Goal: Transaction & Acquisition: Book appointment/travel/reservation

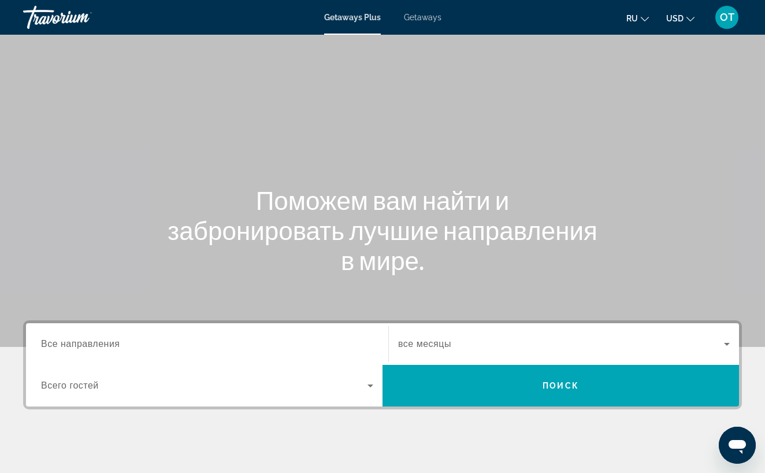
click at [139, 346] on input "Destination Все направления" at bounding box center [207, 345] width 332 height 14
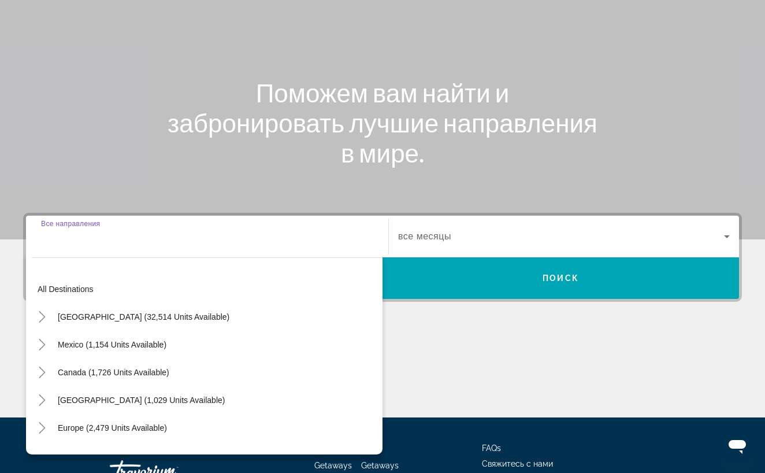
scroll to position [194, 0]
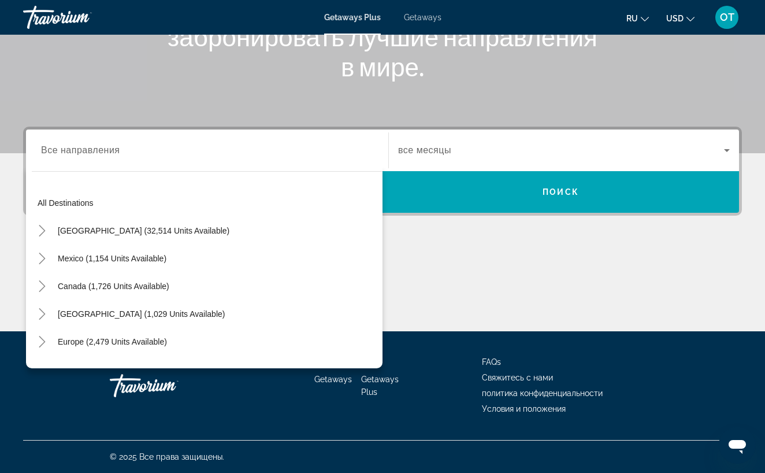
click at [422, 17] on span "Getaways" at bounding box center [423, 17] width 38 height 9
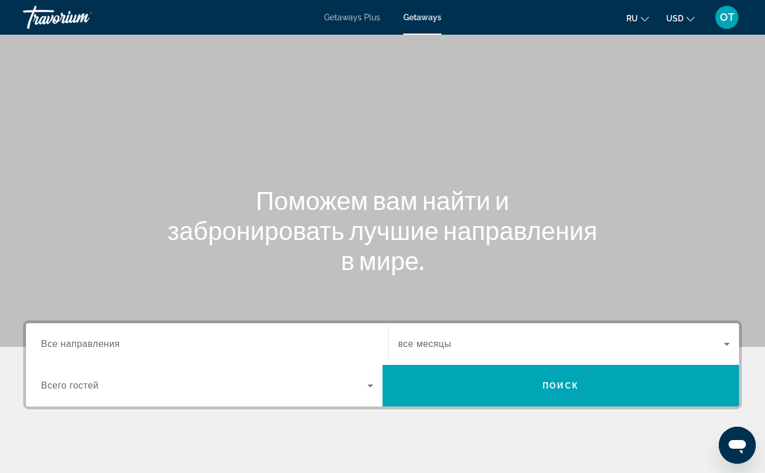
click at [65, 346] on span "Все направления" at bounding box center [80, 344] width 79 height 10
click at [65, 346] on input "Destination Все направления" at bounding box center [207, 345] width 332 height 14
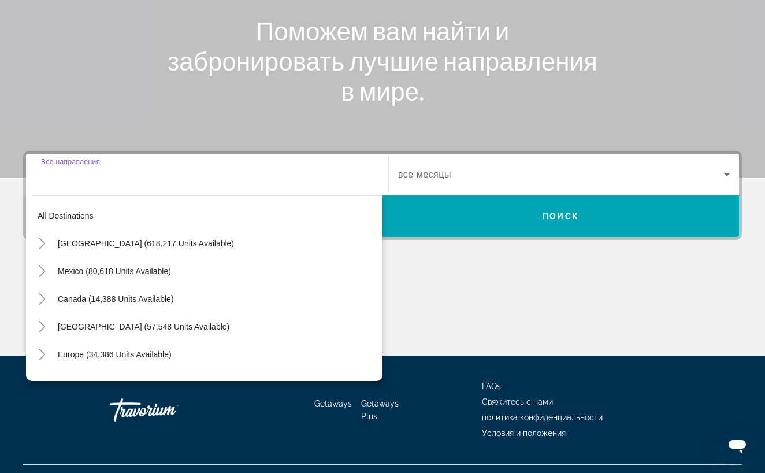
scroll to position [194, 0]
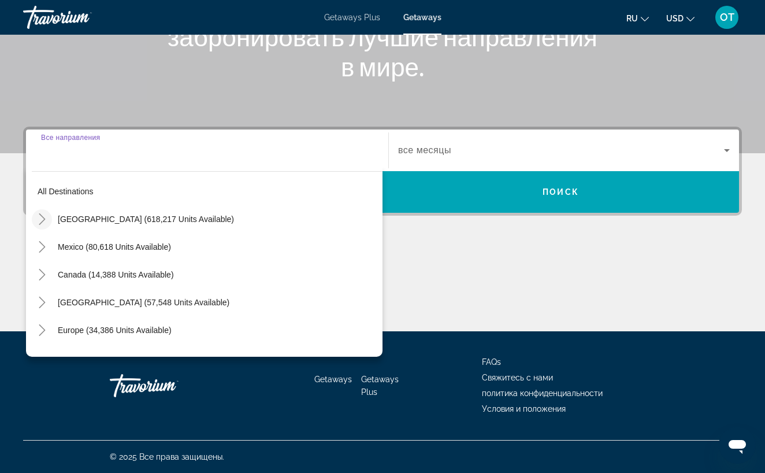
click at [42, 218] on icon "Toggle United States (618,217 units available)" at bounding box center [42, 219] width 12 height 12
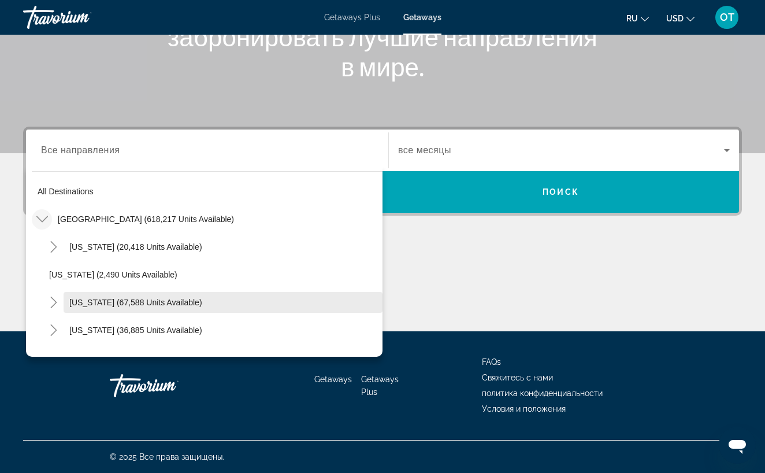
click at [85, 305] on span "[US_STATE] (67,588 units available)" at bounding box center [135, 302] width 133 height 9
type input "**********"
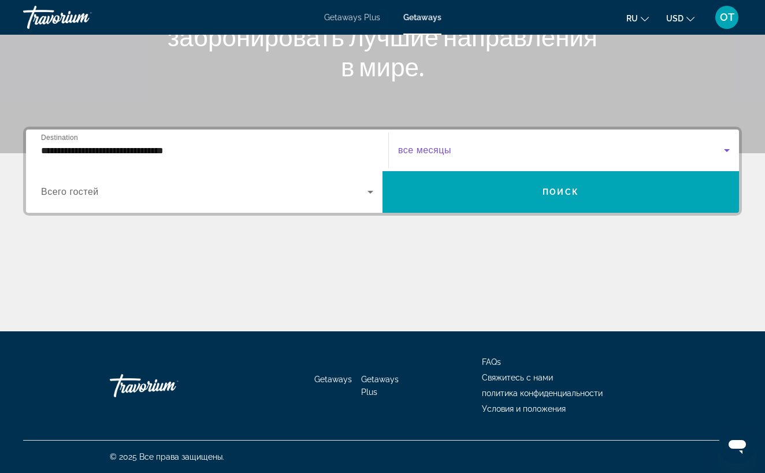
click at [727, 152] on icon "Search widget" at bounding box center [727, 150] width 14 height 14
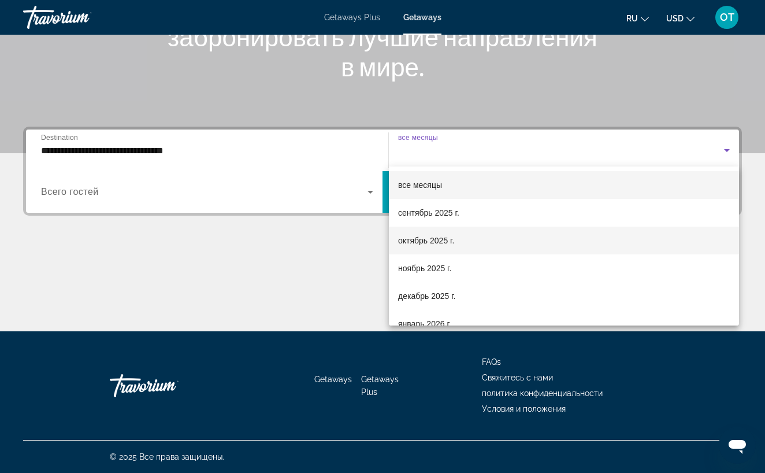
click at [612, 238] on mat-option "октябрь 2025 г." at bounding box center [564, 241] width 350 height 28
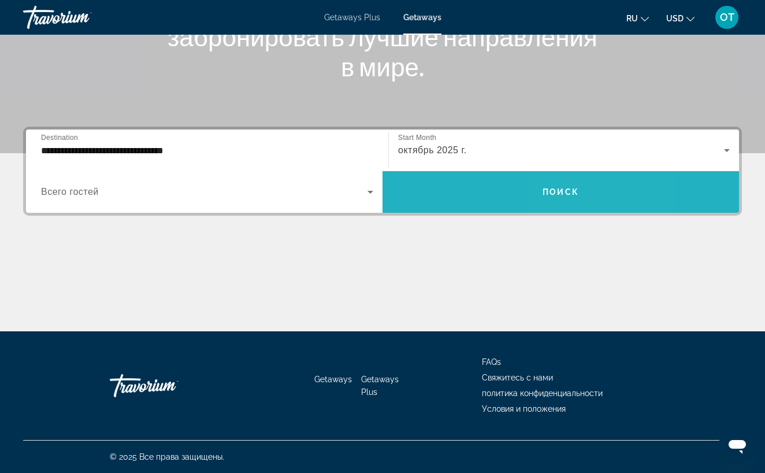
click at [599, 198] on span "Search widget" at bounding box center [561, 192] width 357 height 28
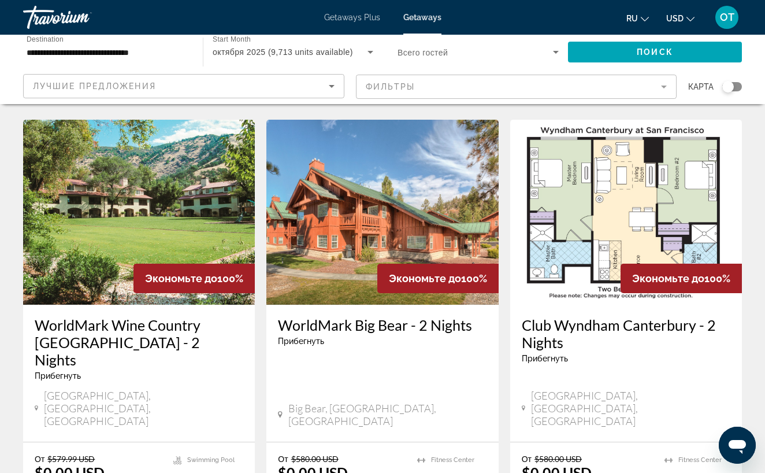
scroll to position [1395, 0]
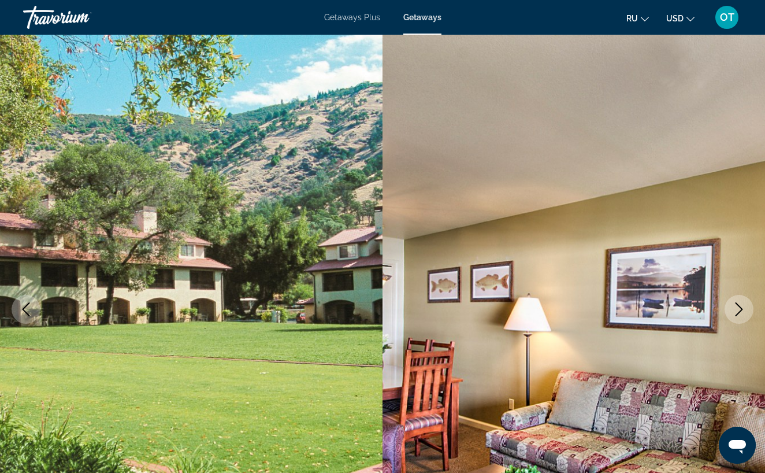
click at [740, 309] on icon "Next image" at bounding box center [739, 309] width 14 height 14
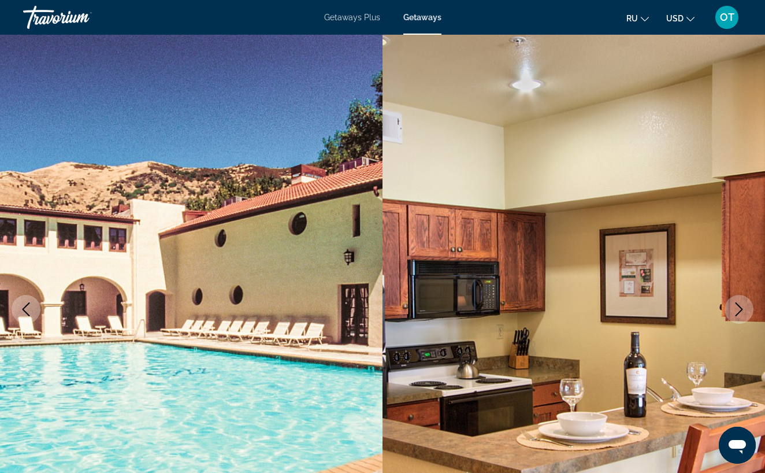
click at [740, 310] on icon "Next image" at bounding box center [739, 309] width 14 height 14
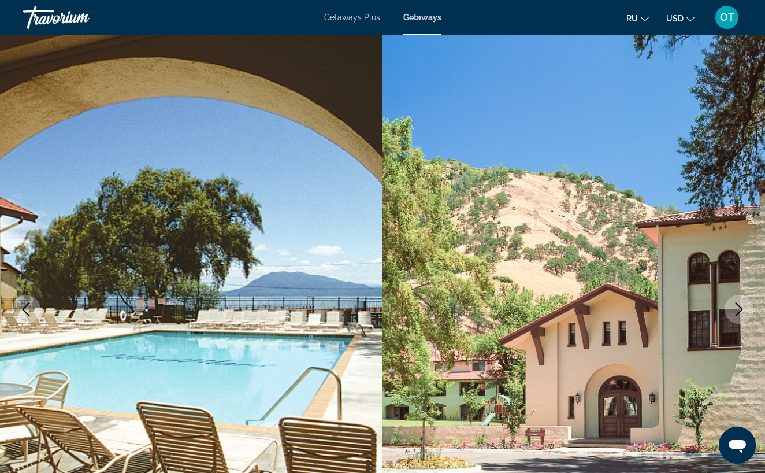
click at [741, 310] on icon "Next image" at bounding box center [740, 309] width 8 height 14
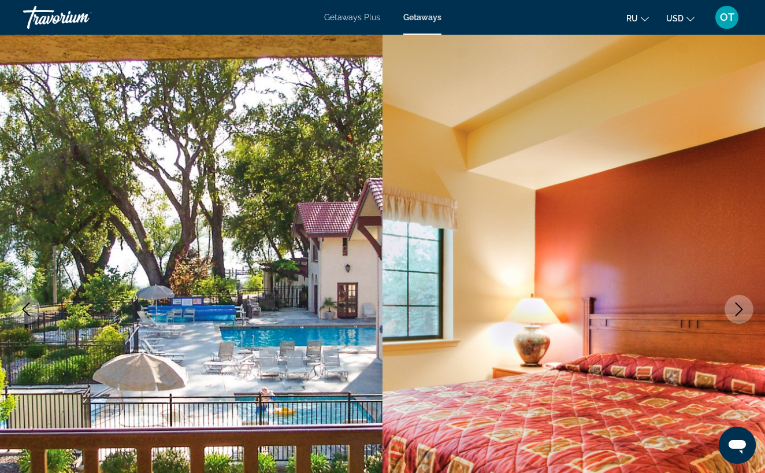
click at [740, 309] on icon "Next image" at bounding box center [739, 309] width 14 height 14
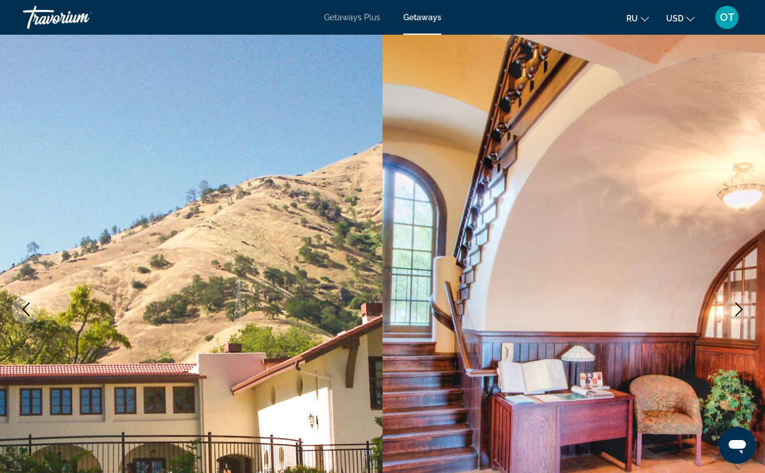
click at [740, 309] on icon "Next image" at bounding box center [739, 309] width 14 height 14
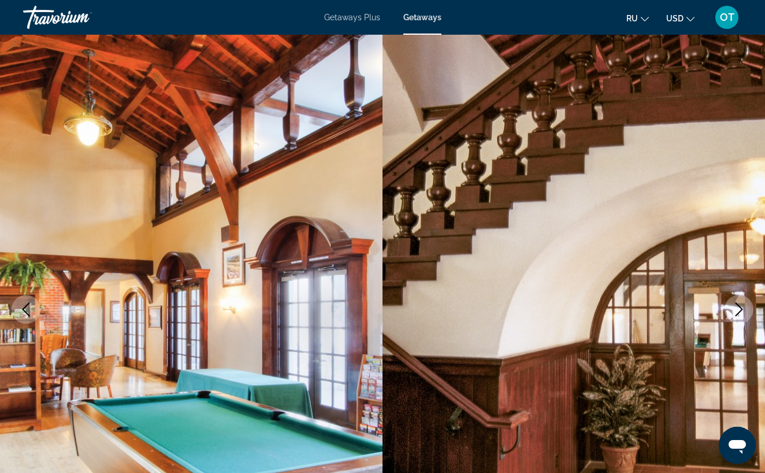
click at [740, 309] on icon "Next image" at bounding box center [739, 309] width 14 height 14
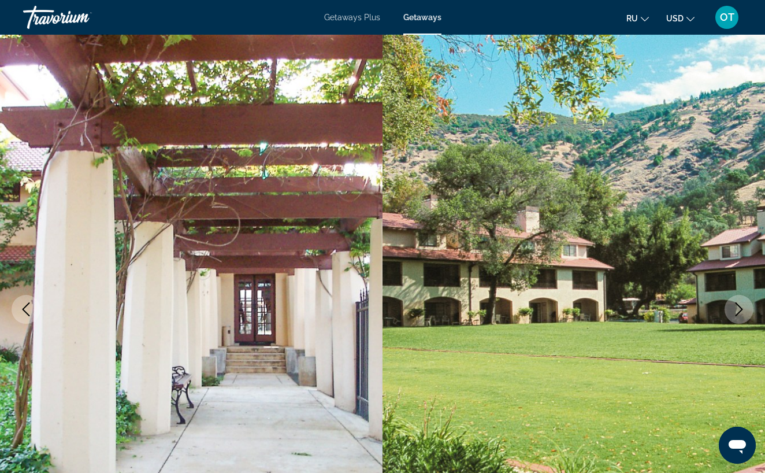
click at [740, 310] on icon "Next image" at bounding box center [739, 309] width 14 height 14
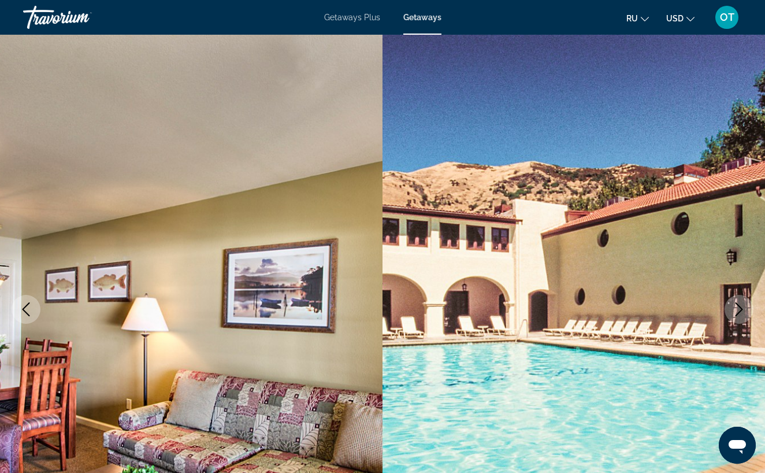
click at [743, 312] on icon "Next image" at bounding box center [739, 309] width 14 height 14
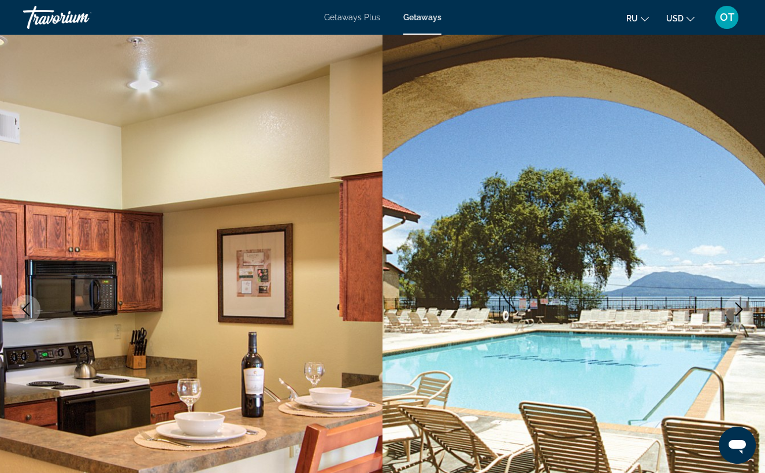
click at [743, 312] on icon "Next image" at bounding box center [739, 309] width 14 height 14
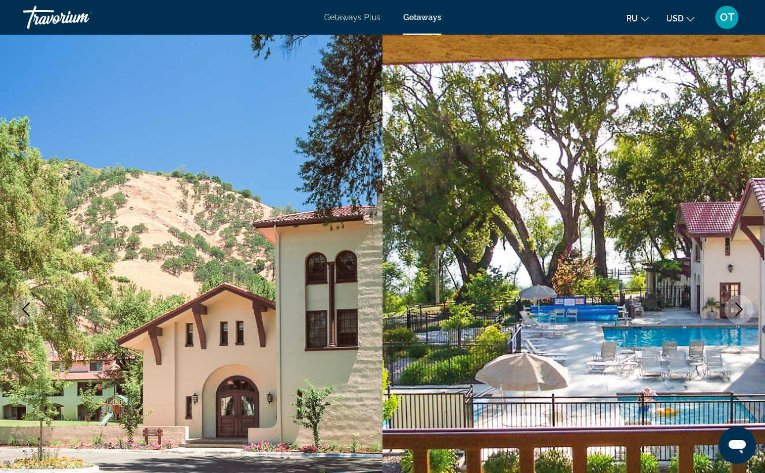
click at [742, 312] on icon "Next image" at bounding box center [739, 309] width 14 height 14
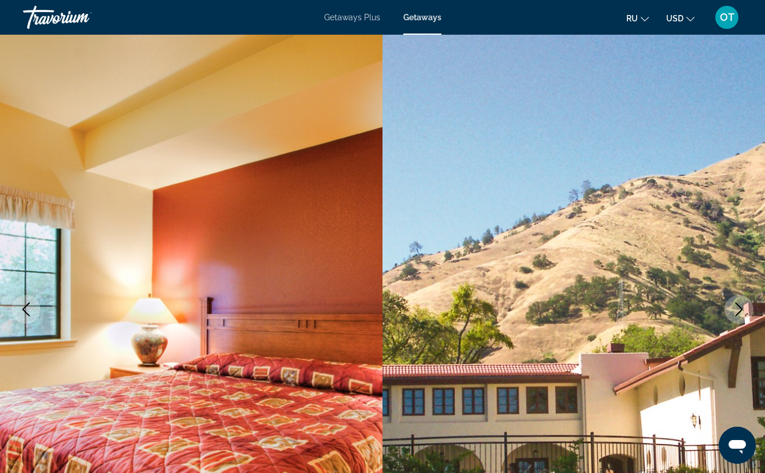
click at [742, 312] on icon "Next image" at bounding box center [739, 309] width 14 height 14
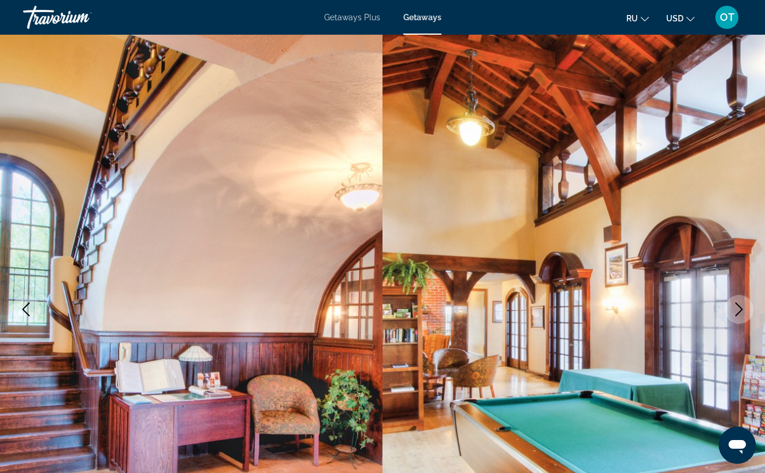
click at [743, 312] on icon "Next image" at bounding box center [739, 309] width 14 height 14
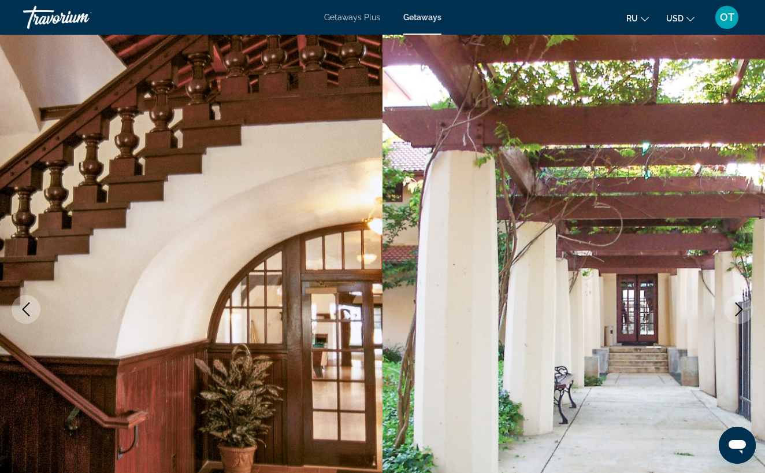
click at [743, 312] on icon "Next image" at bounding box center [739, 309] width 14 height 14
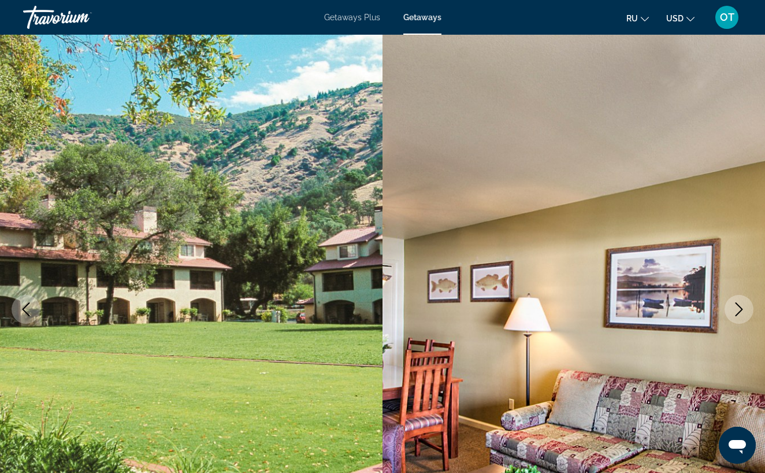
click at [743, 312] on icon "Next image" at bounding box center [739, 309] width 14 height 14
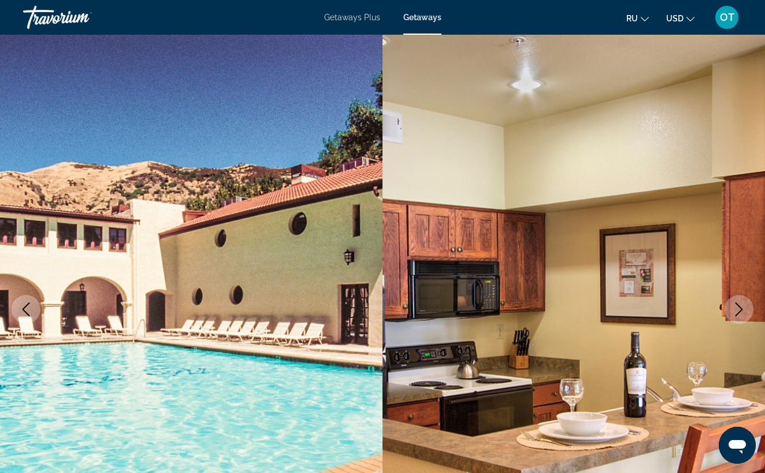
click at [743, 311] on icon "Next image" at bounding box center [739, 309] width 14 height 14
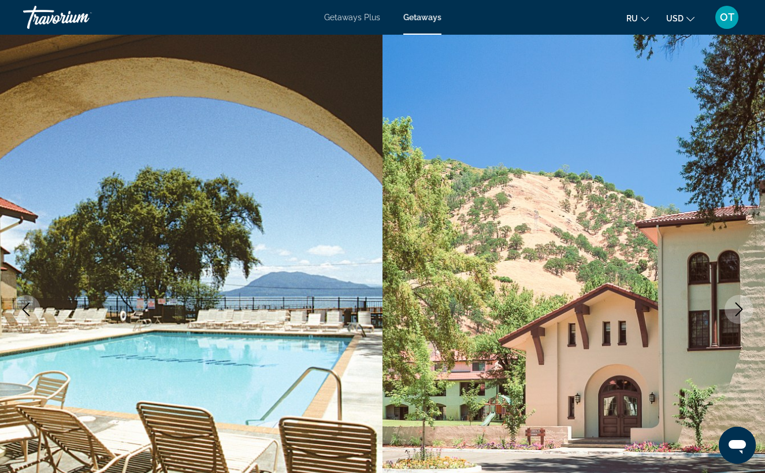
click at [743, 311] on icon "Next image" at bounding box center [739, 309] width 14 height 14
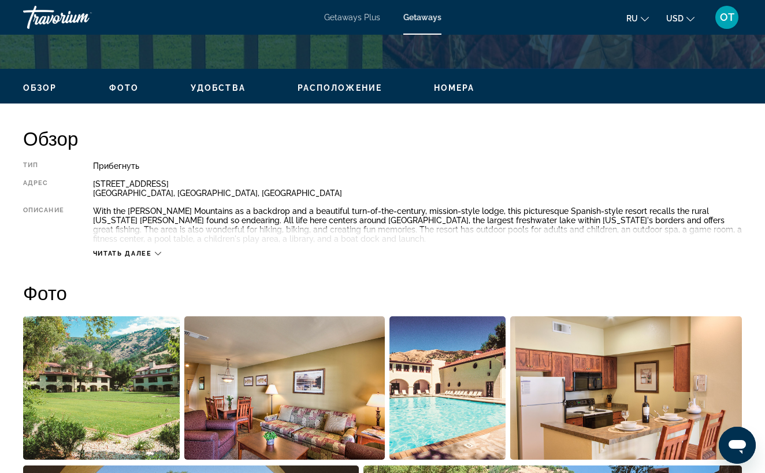
scroll to position [472, 0]
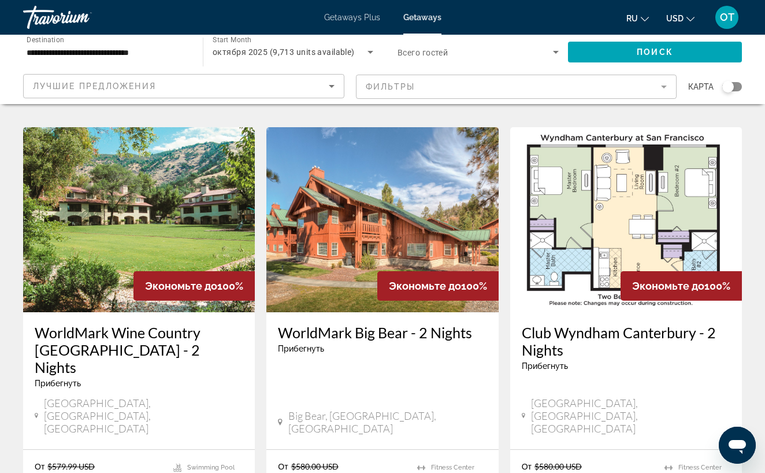
scroll to position [1384, 0]
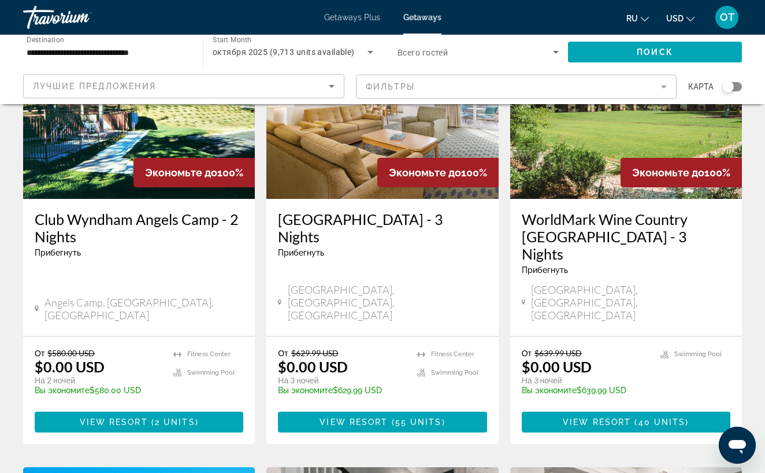
scroll to position [139, 0]
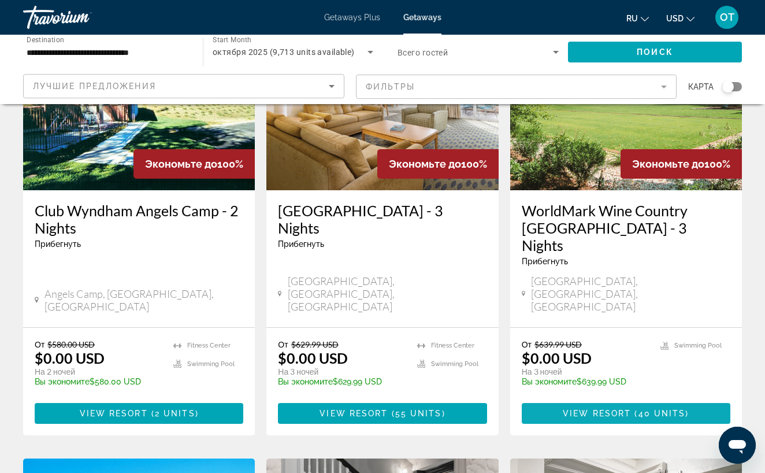
click at [581, 409] on span "View Resort" at bounding box center [597, 413] width 68 height 9
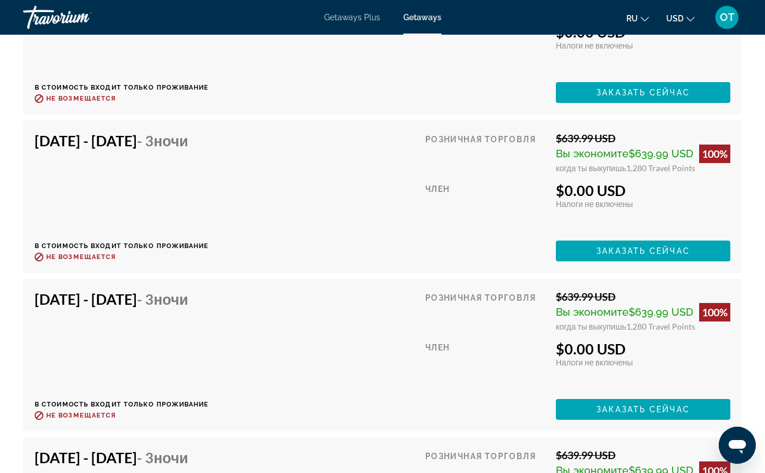
scroll to position [2724, 0]
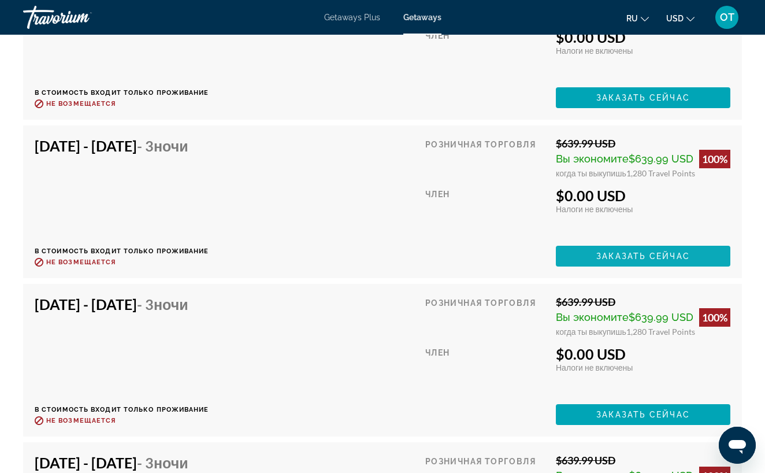
click at [635, 251] on span "Заказать сейчас" at bounding box center [643, 255] width 94 height 9
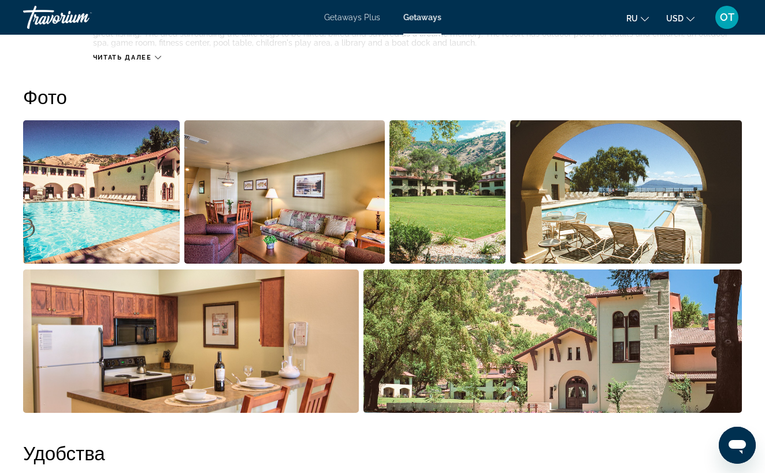
scroll to position [714, 0]
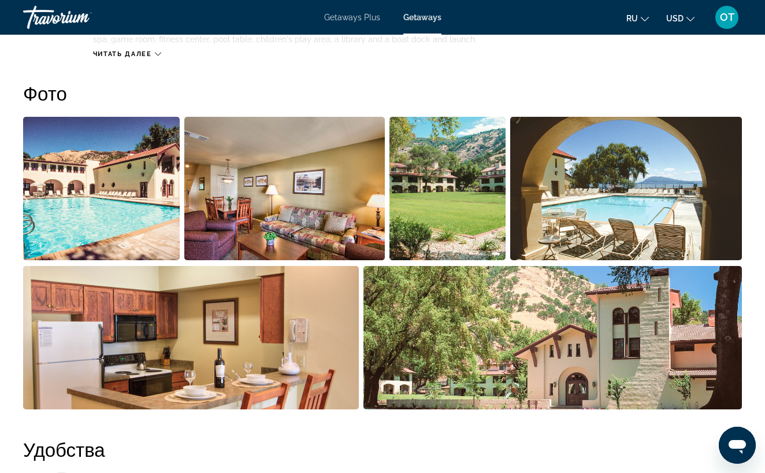
click at [158, 52] on icon "Main content" at bounding box center [158, 54] width 6 height 6
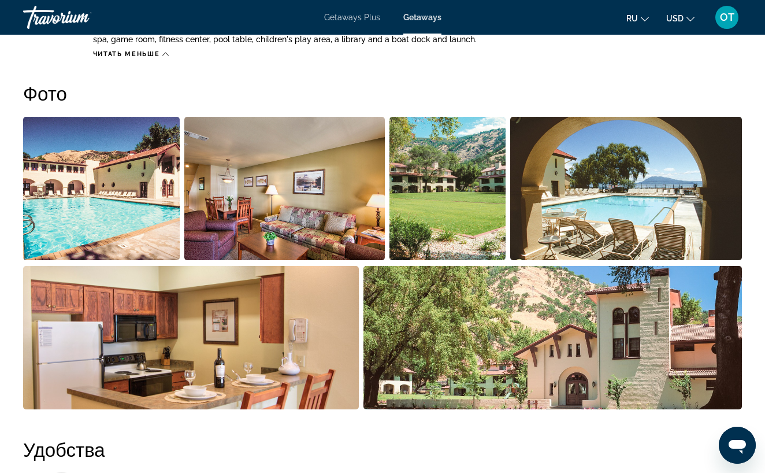
click at [645, 19] on icon "Change language" at bounding box center [645, 19] width 8 height 8
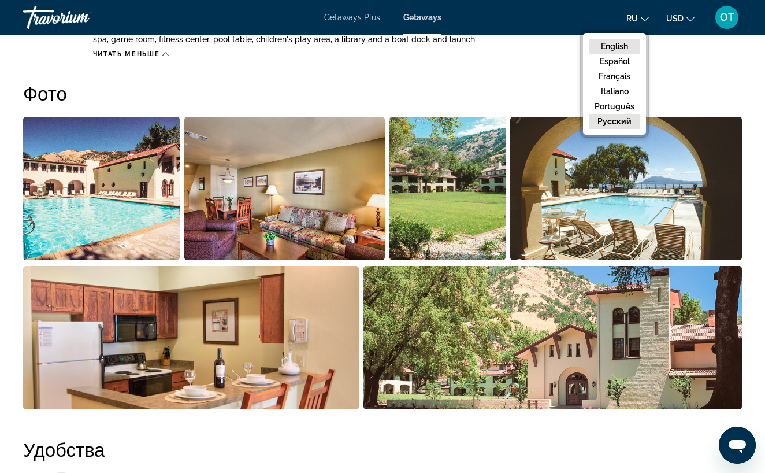
click at [624, 48] on button "English" at bounding box center [614, 46] width 51 height 15
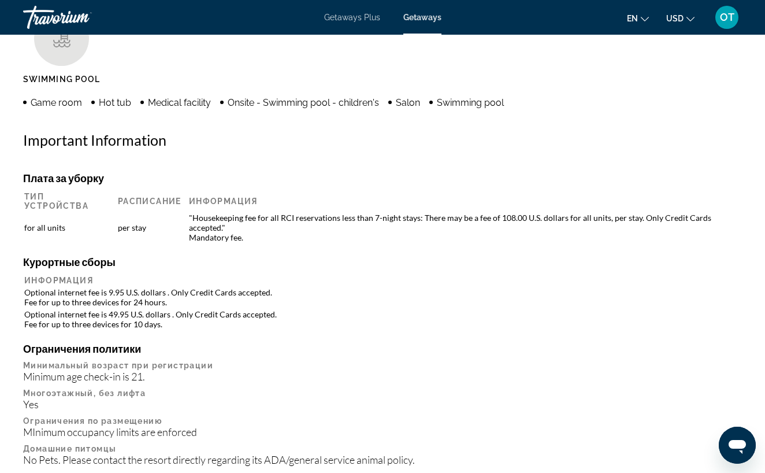
scroll to position [1176, 0]
click at [508, 212] on td ""Housekeeping fee for all RCI reservations less than 7-night stays: There may b…" at bounding box center [462, 227] width 558 height 31
click at [374, 212] on td ""Housekeeping fee for all RCI reservations less than 7-night stays: There may b…" at bounding box center [462, 227] width 558 height 31
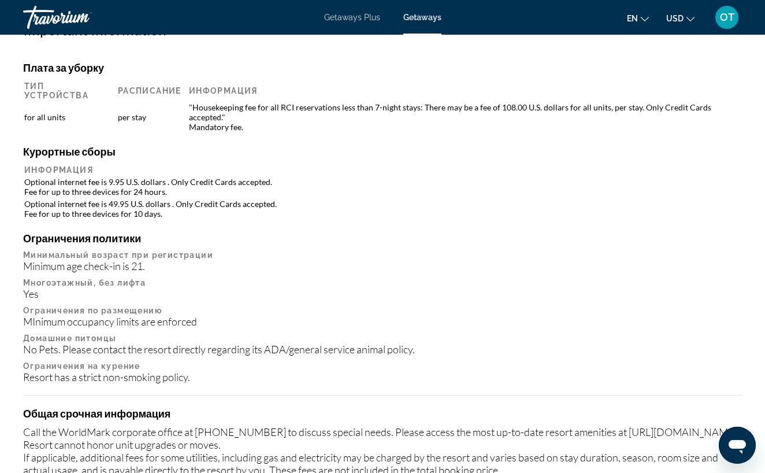
scroll to position [1306, 0]
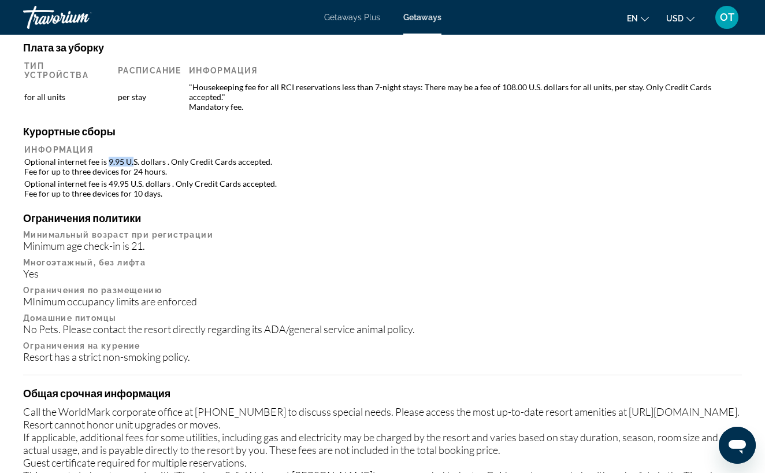
drag, startPoint x: 107, startPoint y: 142, endPoint x: 134, endPoint y: 141, distance: 26.6
click at [134, 156] on td "Optional internet fee is 9.95 U.S. dollars . Only Credit Cards accepted. Fee fo…" at bounding box center [382, 166] width 717 height 21
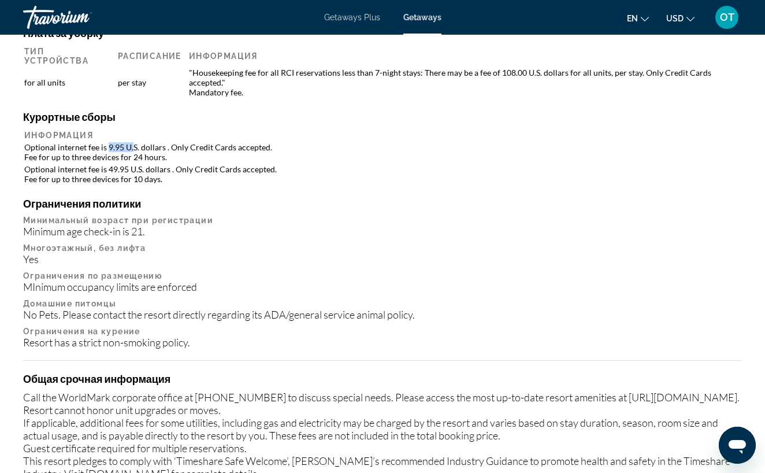
scroll to position [1321, 0]
click at [133, 141] on td "Optional internet fee is 9.95 U.S. dollars . Only Credit Cards accepted. Fee fo…" at bounding box center [382, 151] width 717 height 21
click at [92, 141] on td "Optional internet fee is 9.95 U.S. dollars . Only Credit Cards accepted. Fee fo…" at bounding box center [382, 151] width 717 height 21
drag, startPoint x: 131, startPoint y: 137, endPoint x: 164, endPoint y: 136, distance: 33.5
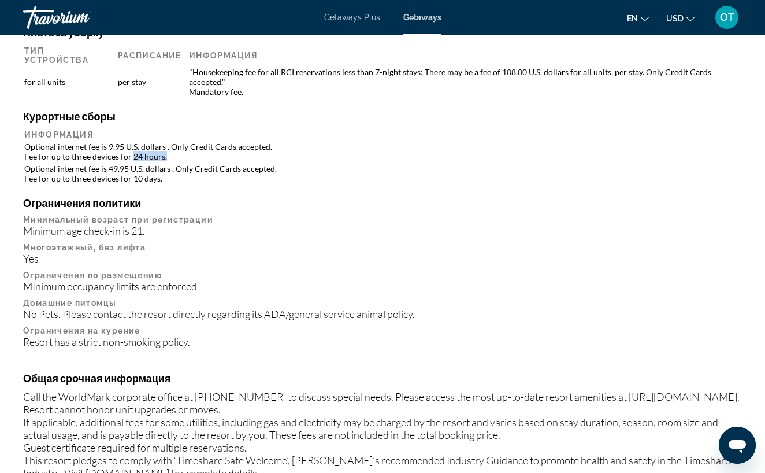
click at [164, 141] on td "Optional internet fee is 9.95 U.S. dollars . Only Credit Cards accepted. Fee fo…" at bounding box center [382, 151] width 717 height 21
drag, startPoint x: 161, startPoint y: 157, endPoint x: 133, endPoint y: 157, distance: 27.7
click at [133, 163] on td "Optional internet fee is 49.95 U.S. dollars . Only Credit Cards accepted. Fee f…" at bounding box center [382, 173] width 717 height 21
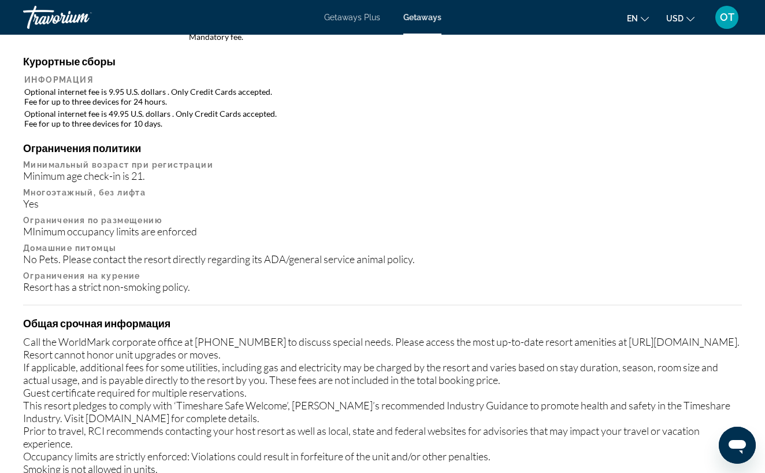
scroll to position [1406, 0]
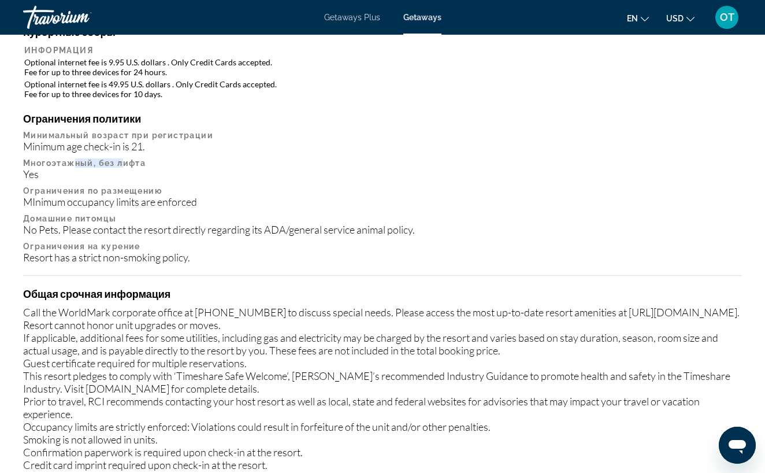
drag, startPoint x: 124, startPoint y: 143, endPoint x: 81, endPoint y: 148, distance: 43.0
click at [76, 158] on p "Многоэтажный, без лифта" at bounding box center [382, 162] width 719 height 9
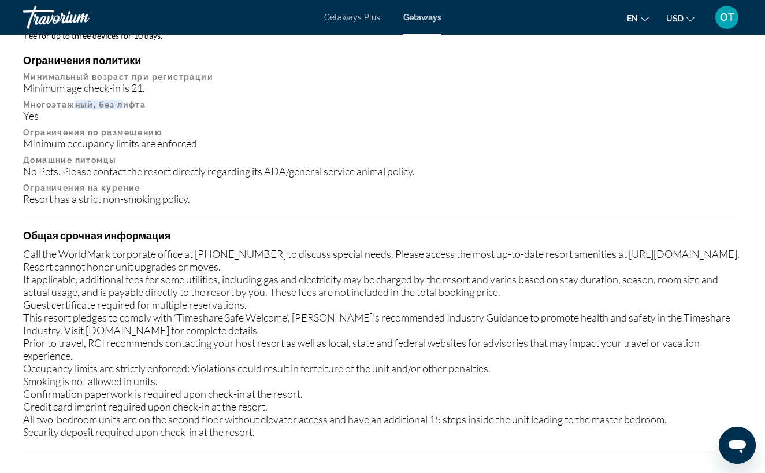
scroll to position [1529, 0]
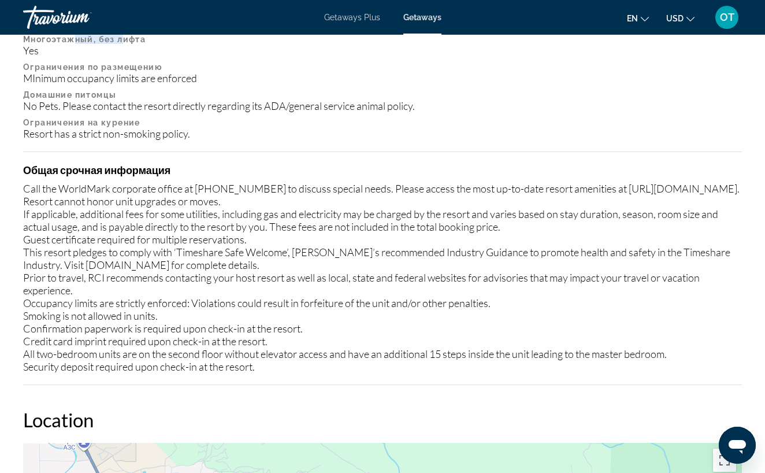
drag, startPoint x: 24, startPoint y: 181, endPoint x: 383, endPoint y: 183, distance: 358.9
click at [383, 183] on div "Call the WorldMark corporate office at [PHONE_NUMBER] to discuss special needs.…" at bounding box center [382, 277] width 719 height 191
drag, startPoint x: 24, startPoint y: 181, endPoint x: 421, endPoint y: 179, distance: 397.1
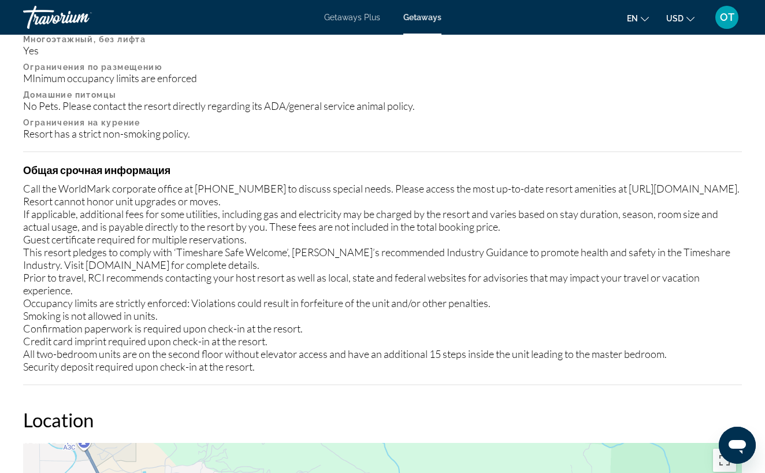
click at [421, 182] on div "Call the WorldMark corporate office at [PHONE_NUMBER] to discuss special needs.…" at bounding box center [382, 277] width 719 height 191
copy div "[URL][DOMAIN_NAME]."
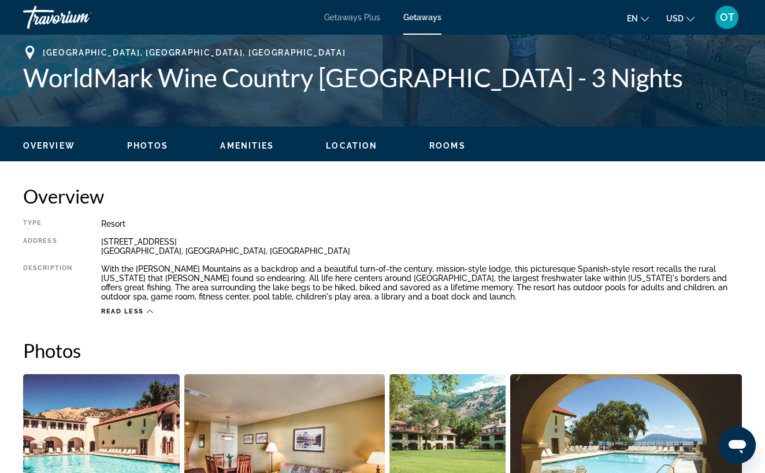
scroll to position [357, 0]
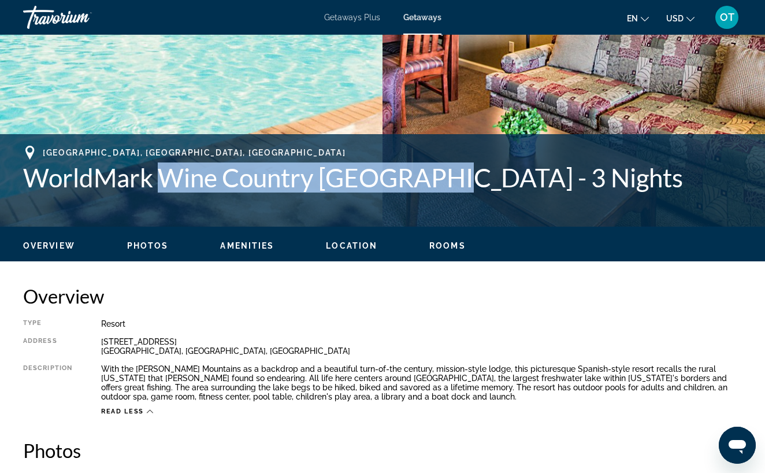
drag, startPoint x: 162, startPoint y: 175, endPoint x: 435, endPoint y: 180, distance: 273.4
click at [435, 180] on h1 "WorldMark Wine Country [GEOGRAPHIC_DATA] - 3 Nights" at bounding box center [382, 177] width 719 height 30
copy h1 "Wine Country [GEOGRAPHIC_DATA]"
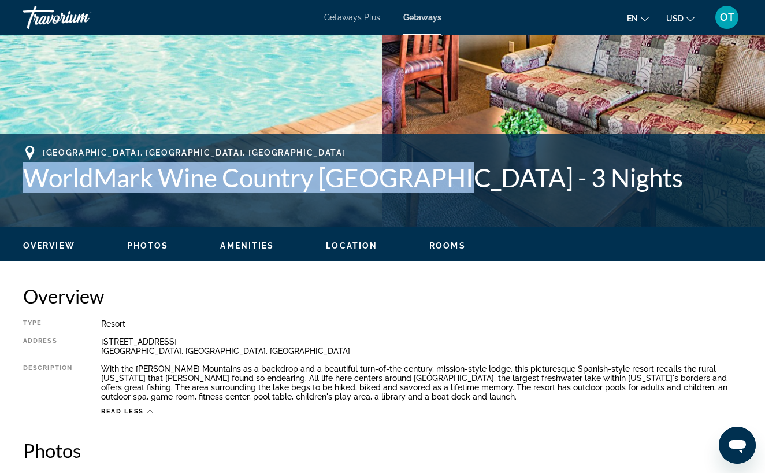
drag, startPoint x: 23, startPoint y: 177, endPoint x: 438, endPoint y: 173, distance: 414.4
click at [439, 173] on h1 "WorldMark Wine Country [GEOGRAPHIC_DATA] - 3 Nights" at bounding box center [382, 177] width 719 height 30
copy h1 "WorldMark Wine Country [GEOGRAPHIC_DATA]"
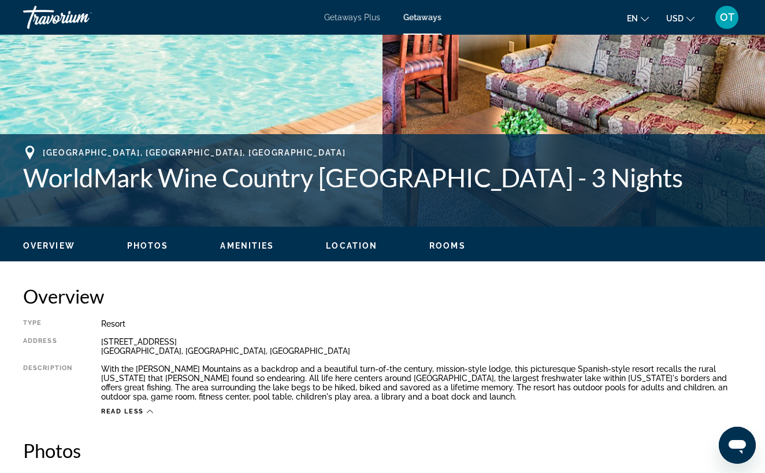
click at [42, 150] on div "[GEOGRAPHIC_DATA], [GEOGRAPHIC_DATA], [GEOGRAPHIC_DATA]" at bounding box center [382, 153] width 719 height 14
drag, startPoint x: 102, startPoint y: 340, endPoint x: 188, endPoint y: 340, distance: 86.1
click at [188, 340] on div "[STREET_ADDRESS]" at bounding box center [421, 346] width 641 height 18
copy div "[STREET_ADDRESS]"
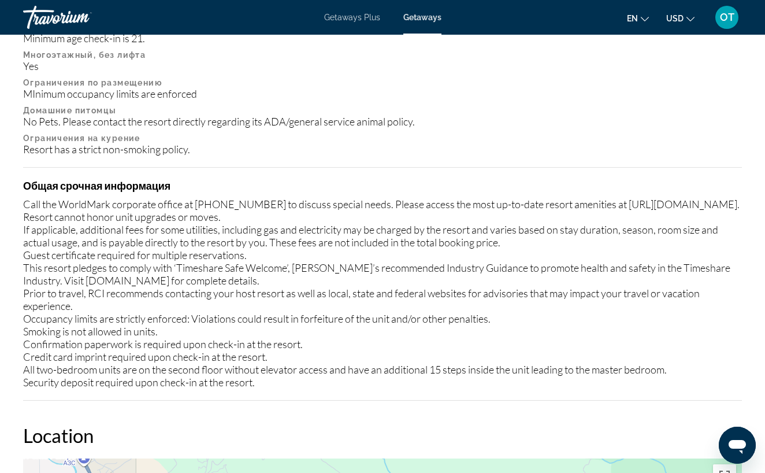
scroll to position [1541, 0]
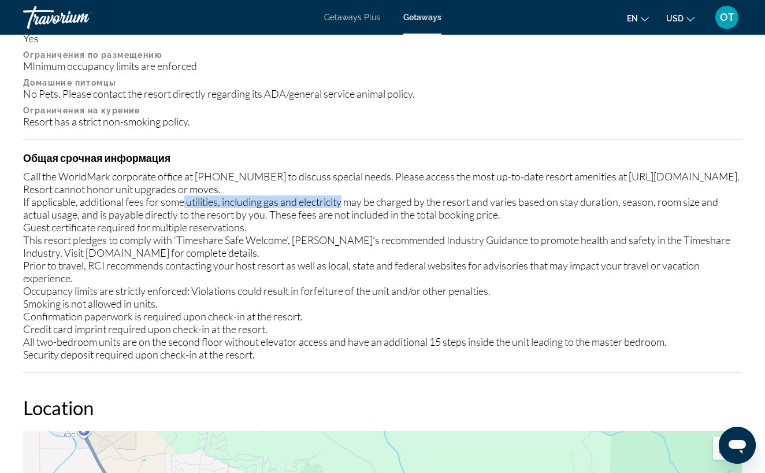
drag, startPoint x: 343, startPoint y: 195, endPoint x: 186, endPoint y: 192, distance: 156.7
click at [186, 192] on div "Call the WorldMark corporate office at [PHONE_NUMBER] to discuss special needs.…" at bounding box center [382, 265] width 719 height 191
drag, startPoint x: 546, startPoint y: 197, endPoint x: 381, endPoint y: 199, distance: 164.7
click at [380, 199] on div "Call the WorldMark corporate office at [PHONE_NUMBER] to discuss special needs.…" at bounding box center [382, 265] width 719 height 191
click at [381, 199] on div "Call the WorldMark corporate office at [PHONE_NUMBER] to discuss special needs.…" at bounding box center [382, 265] width 719 height 191
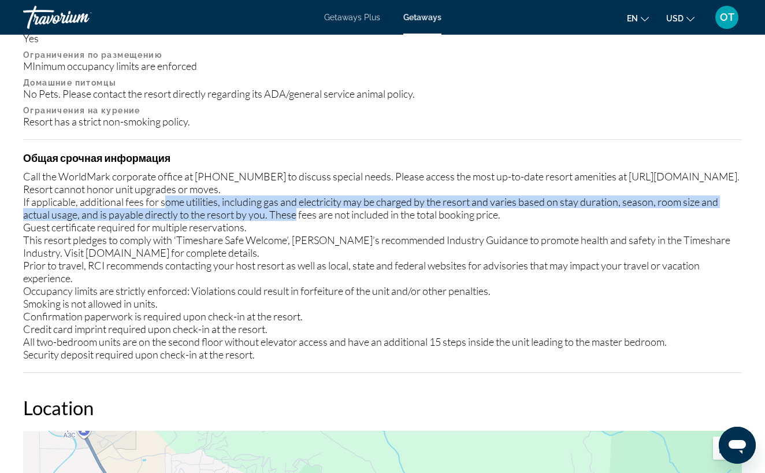
drag, startPoint x: 295, startPoint y: 203, endPoint x: 167, endPoint y: 196, distance: 128.5
click at [167, 196] on div "Call the WorldMark corporate office at [PHONE_NUMBER] to discuss special needs.…" at bounding box center [382, 265] width 719 height 191
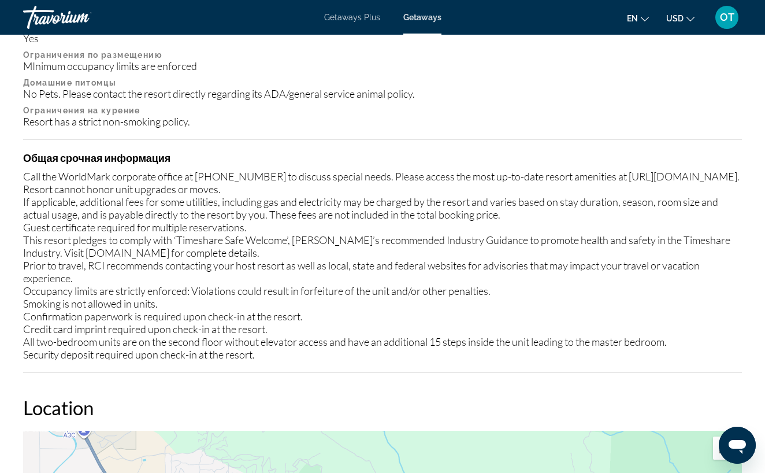
click at [428, 201] on div "Call the WorldMark corporate office at [PHONE_NUMBER] to discuss special needs.…" at bounding box center [382, 265] width 719 height 191
drag, startPoint x: 25, startPoint y: 197, endPoint x: 74, endPoint y: 196, distance: 48.6
click at [74, 196] on div "Call the WorldMark corporate office at [PHONE_NUMBER] to discuss special needs.…" at bounding box center [382, 265] width 719 height 191
drag, startPoint x: 279, startPoint y: 206, endPoint x: 492, endPoint y: 206, distance: 213.3
click at [492, 206] on div "Call the WorldMark corporate office at [PHONE_NUMBER] to discuss special needs.…" at bounding box center [382, 265] width 719 height 191
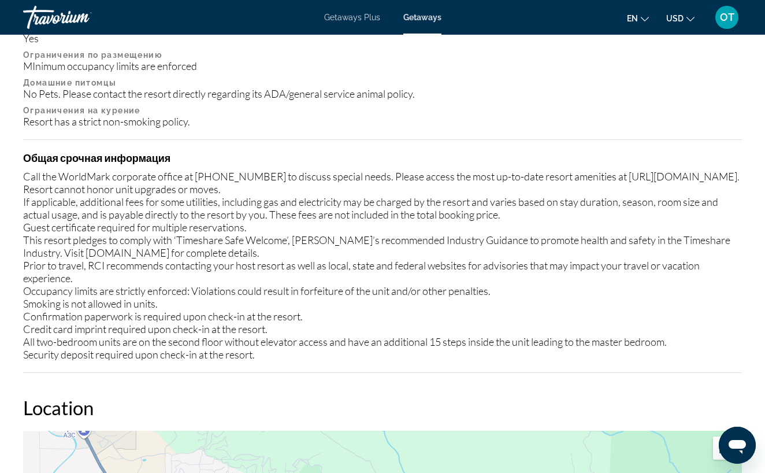
click at [86, 222] on div "Call the WorldMark corporate office at [PHONE_NUMBER] to discuss special needs.…" at bounding box center [382, 265] width 719 height 191
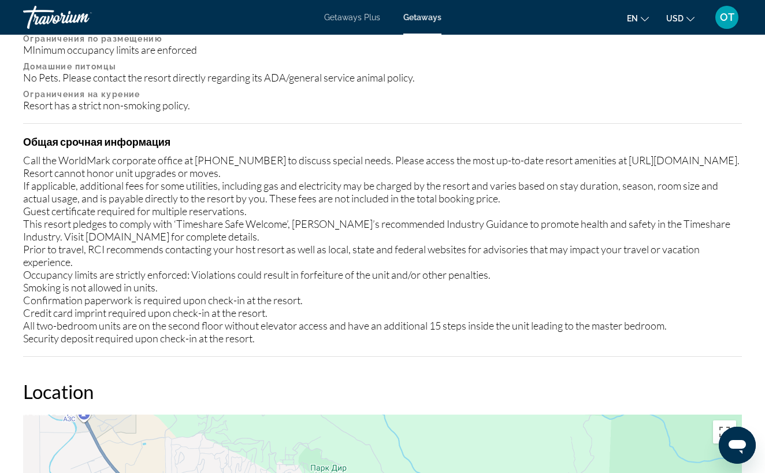
scroll to position [1558, 0]
click at [67, 244] on div "Call the WorldMark corporate office at [PHONE_NUMBER] to discuss special needs.…" at bounding box center [382, 248] width 719 height 191
drag, startPoint x: 123, startPoint y: 242, endPoint x: 260, endPoint y: 244, distance: 137.6
click at [261, 244] on div "Call the WorldMark corporate office at [PHONE_NUMBER] to discuss special needs.…" at bounding box center [382, 248] width 719 height 191
click at [260, 244] on div "Call the WorldMark corporate office at [PHONE_NUMBER] to discuss special needs.…" at bounding box center [382, 248] width 719 height 191
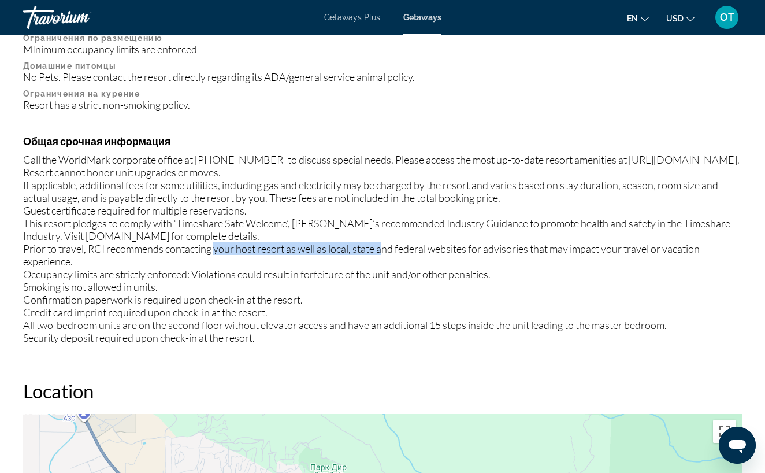
drag, startPoint x: 383, startPoint y: 247, endPoint x: 216, endPoint y: 240, distance: 167.2
click at [216, 240] on div "Call the WorldMark corporate office at [PHONE_NUMBER] to discuss special needs.…" at bounding box center [382, 248] width 719 height 191
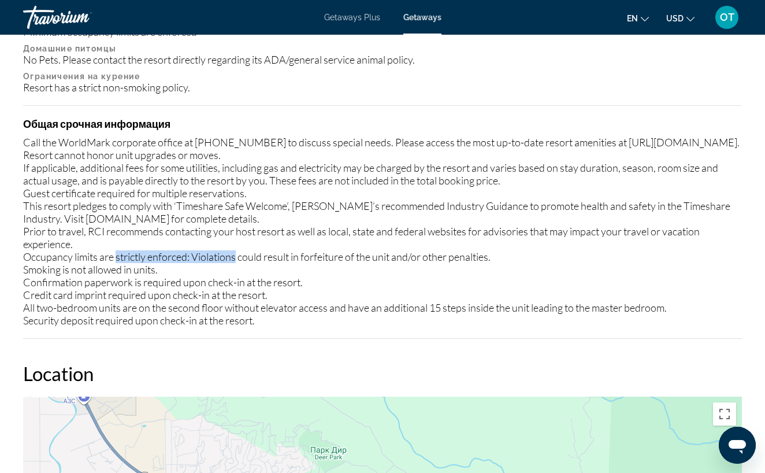
drag, startPoint x: 117, startPoint y: 251, endPoint x: 238, endPoint y: 244, distance: 121.0
click at [238, 244] on div "Call the WorldMark corporate office at [PHONE_NUMBER] to discuss special needs.…" at bounding box center [382, 231] width 719 height 191
drag, startPoint x: 91, startPoint y: 277, endPoint x: 216, endPoint y: 277, distance: 124.8
click at [216, 277] on div "Call the WorldMark corporate office at [PHONE_NUMBER] to discuss special needs.…" at bounding box center [382, 231] width 719 height 191
drag, startPoint x: 242, startPoint y: 277, endPoint x: 83, endPoint y: 279, distance: 158.4
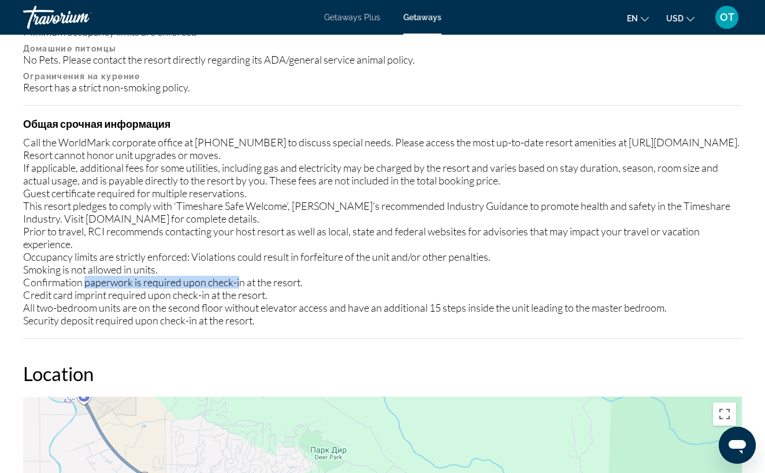
click at [83, 279] on div "Call the WorldMark corporate office at [PHONE_NUMBER] to discuss special needs.…" at bounding box center [382, 231] width 719 height 191
drag, startPoint x: 83, startPoint y: 279, endPoint x: 251, endPoint y: 276, distance: 167.6
click at [252, 278] on div "Call the WorldMark corporate office at [PHONE_NUMBER] to discuss special needs.…" at bounding box center [382, 231] width 719 height 191
click at [251, 276] on div "Call the WorldMark corporate office at [PHONE_NUMBER] to discuss special needs.…" at bounding box center [382, 231] width 719 height 191
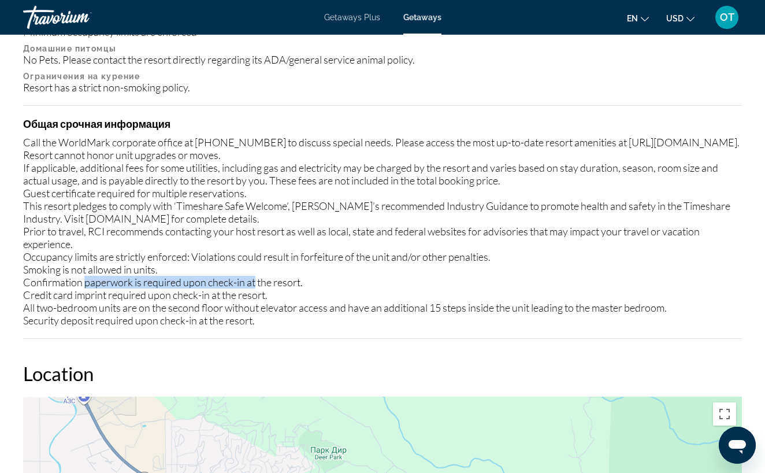
drag, startPoint x: 251, startPoint y: 276, endPoint x: 89, endPoint y: 272, distance: 161.9
click at [89, 272] on div "Call the WorldMark corporate office at [PHONE_NUMBER] to discuss special needs.…" at bounding box center [382, 231] width 719 height 191
drag, startPoint x: 86, startPoint y: 290, endPoint x: 206, endPoint y: 288, distance: 120.2
click at [206, 288] on div "Call the WorldMark corporate office at [PHONE_NUMBER] to discuss special needs.…" at bounding box center [382, 231] width 719 height 191
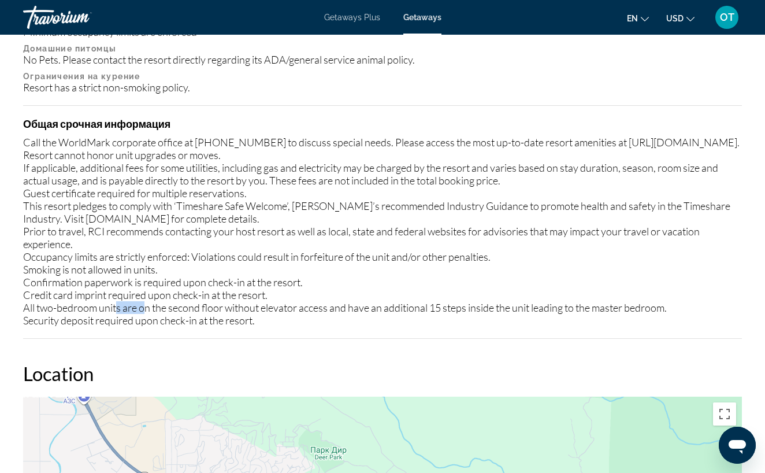
drag, startPoint x: 117, startPoint y: 302, endPoint x: 144, endPoint y: 304, distance: 27.8
click at [144, 304] on div "Call the WorldMark corporate office at [PHONE_NUMBER] to discuss special needs.…" at bounding box center [382, 231] width 719 height 191
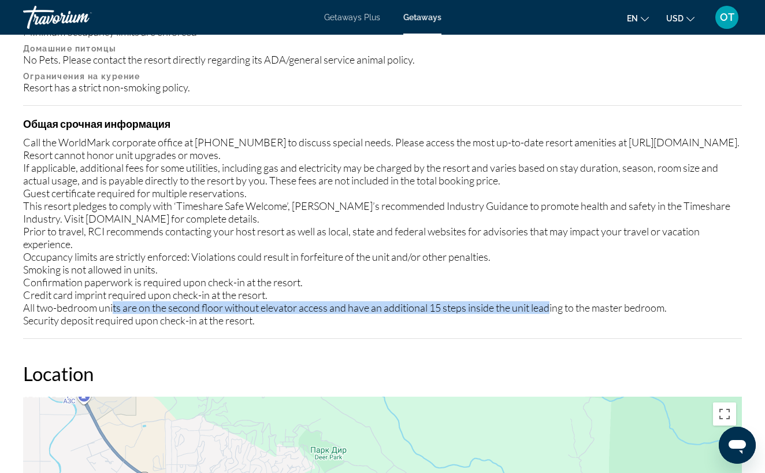
drag, startPoint x: 554, startPoint y: 301, endPoint x: 107, endPoint y: 307, distance: 446.8
click at [109, 306] on div "Call the WorldMark corporate office at [PHONE_NUMBER] to discuss special needs.…" at bounding box center [382, 231] width 719 height 191
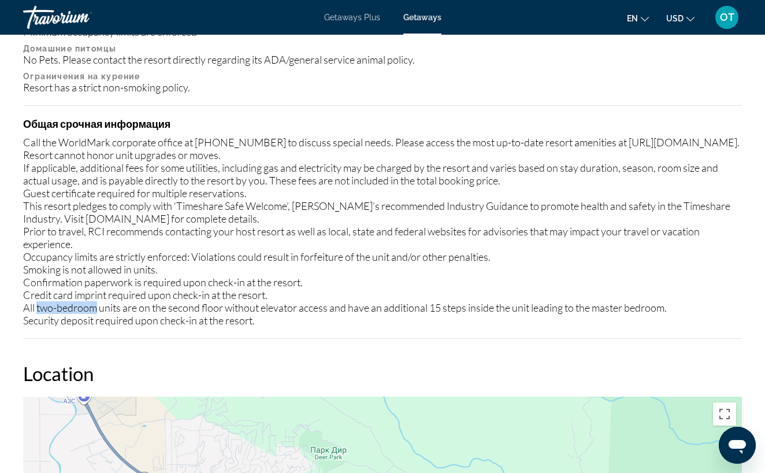
drag, startPoint x: 38, startPoint y: 304, endPoint x: 97, endPoint y: 303, distance: 59.0
click at [97, 302] on div "Call the WorldMark corporate office at [PHONE_NUMBER] to discuss special needs.…" at bounding box center [382, 231] width 719 height 191
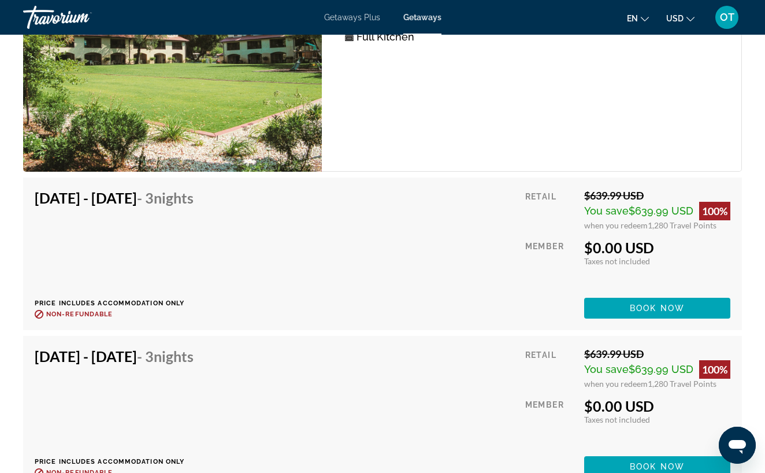
scroll to position [2530, 0]
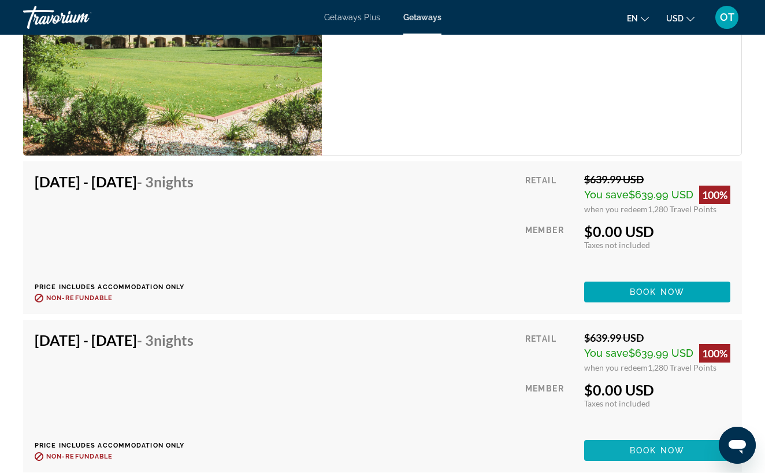
click at [651, 446] on span "Book now" at bounding box center [657, 450] width 55 height 9
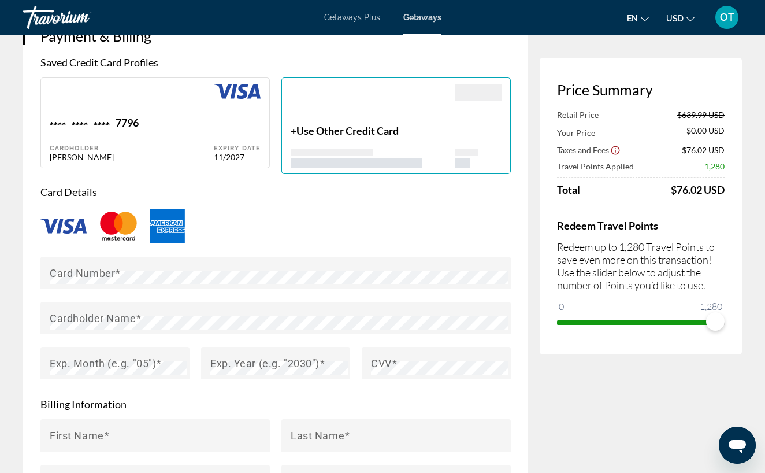
scroll to position [870, 0]
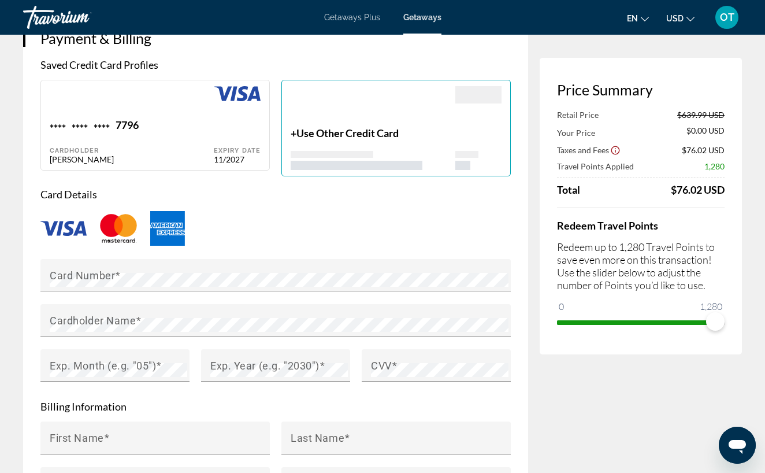
click at [180, 126] on div "**** **** **** 7796 Cardholder [PERSON_NAME]" at bounding box center [132, 141] width 164 height 46
type input "******"
type input "*********"
type input "****"
type input "*******"
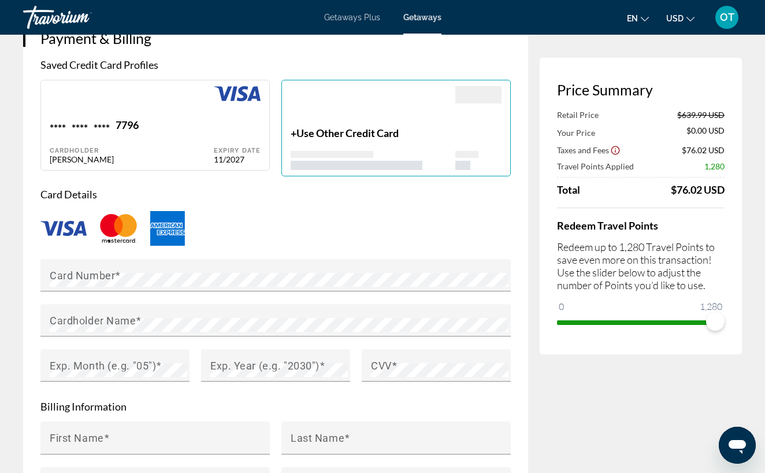
type input "*****"
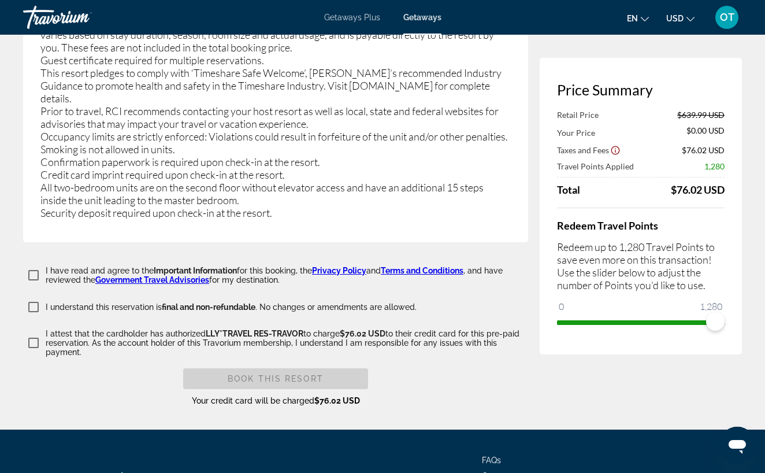
scroll to position [2288, 0]
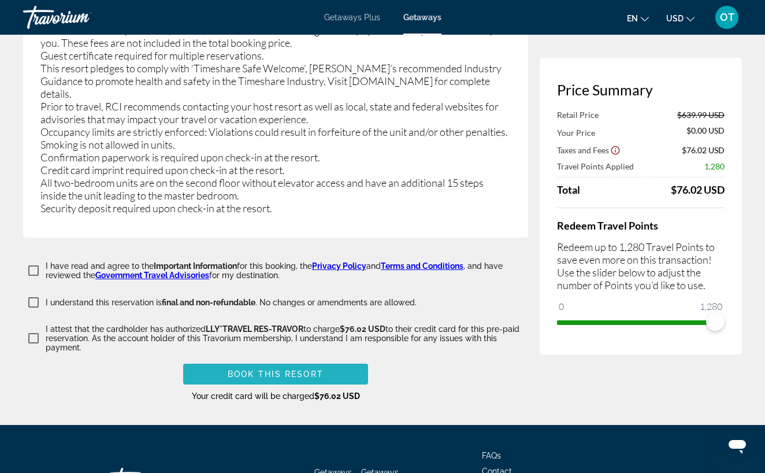
click at [295, 369] on span "Book this Resort" at bounding box center [276, 373] width 96 height 9
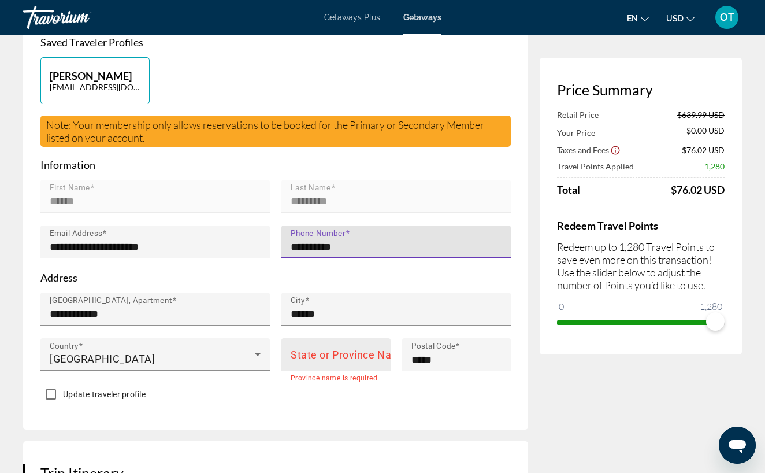
type input "**********"
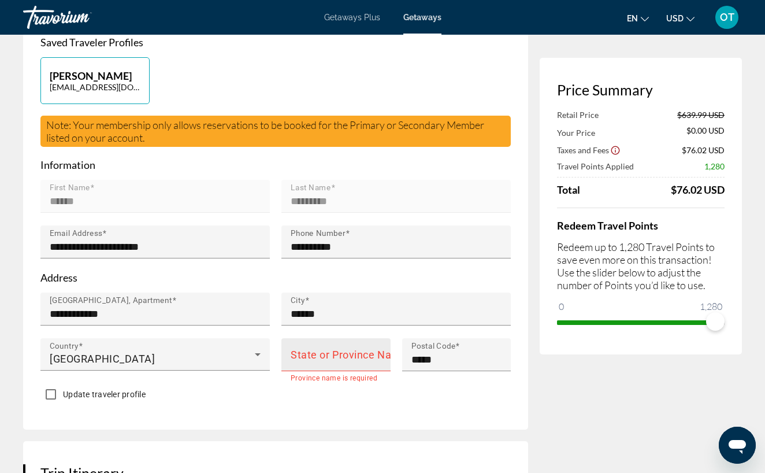
click at [317, 349] on mat-label "State or Province Name" at bounding box center [349, 355] width 116 height 12
click at [317, 353] on input "State or Province Name" at bounding box center [340, 360] width 98 height 14
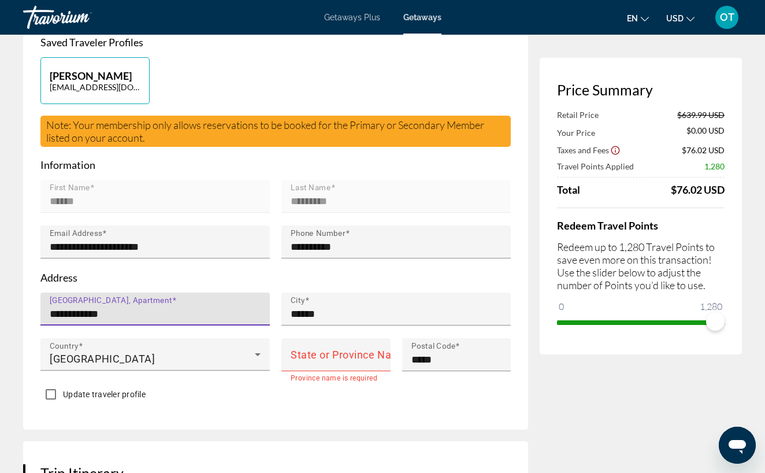
click at [264, 307] on input "**********" at bounding box center [159, 314] width 218 height 14
type input "*"
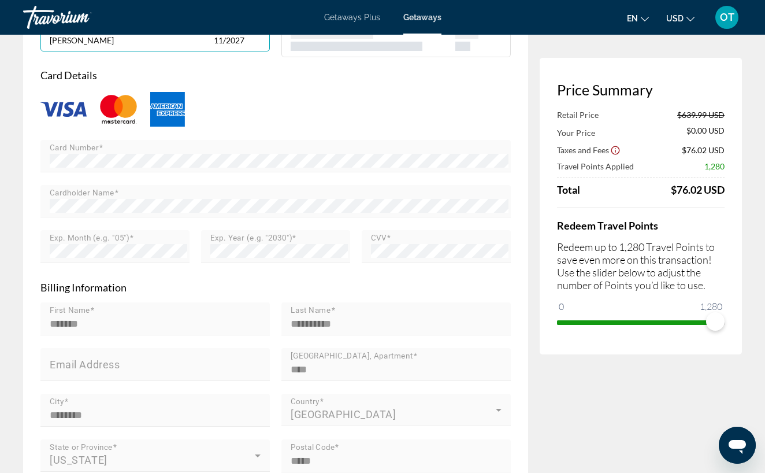
scroll to position [1072, 0]
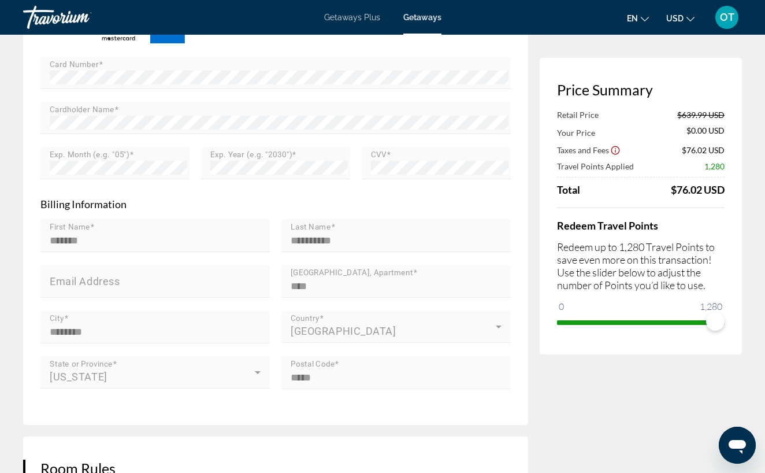
type input "*"
click at [282, 276] on mat-form-field "[GEOGRAPHIC_DATA], Apartment ****" at bounding box center [395, 288] width 229 height 46
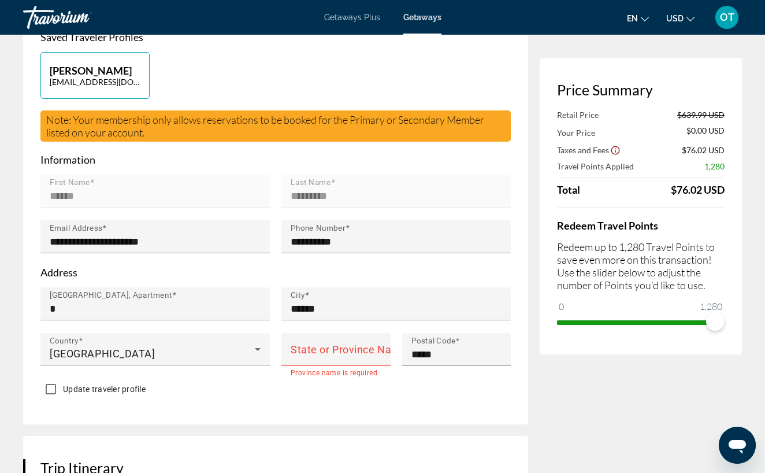
scroll to position [336, 0]
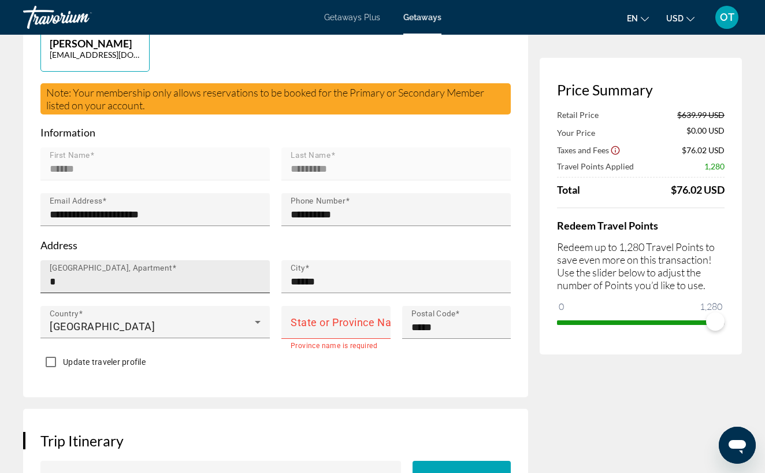
click at [165, 275] on input "*" at bounding box center [159, 282] width 218 height 14
paste input "****"
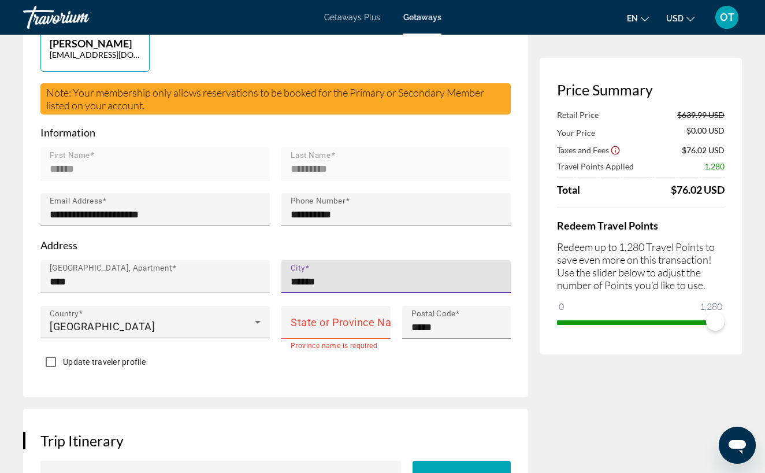
drag, startPoint x: 341, startPoint y: 275, endPoint x: 322, endPoint y: 273, distance: 19.2
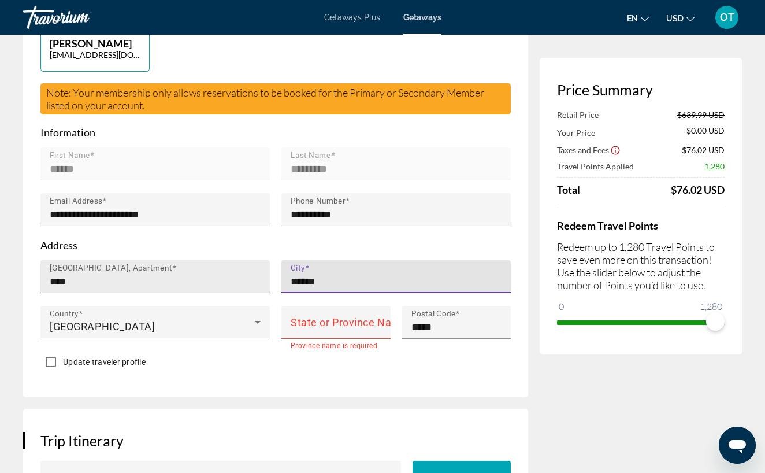
click at [198, 275] on input "****" at bounding box center [159, 282] width 218 height 14
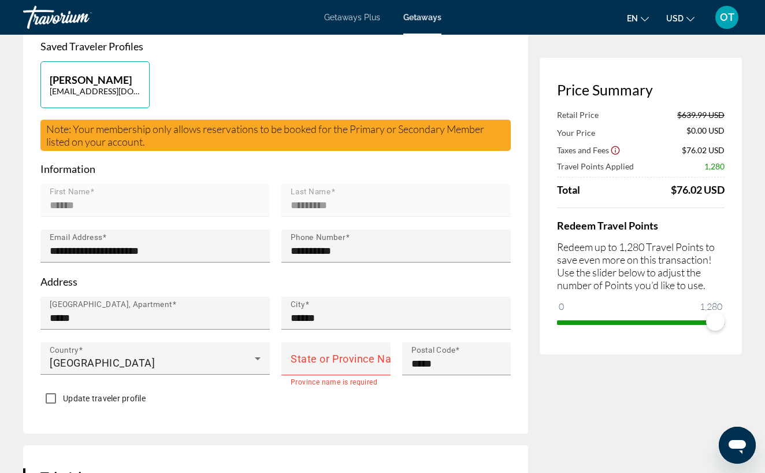
scroll to position [338, 0]
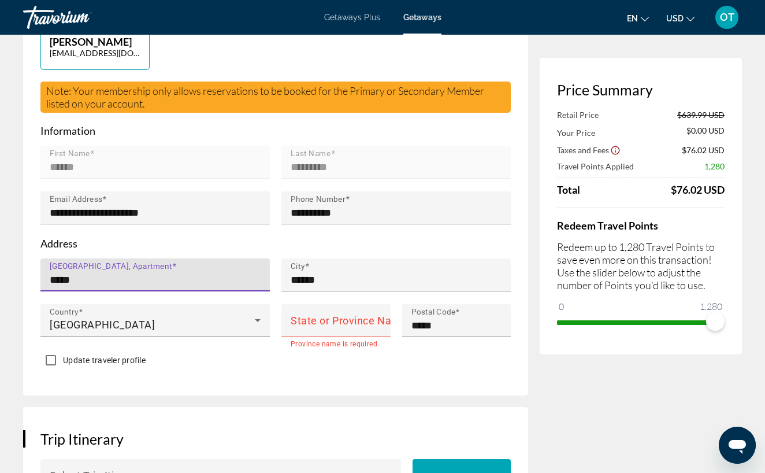
click at [171, 273] on input "****" at bounding box center [159, 280] width 218 height 14
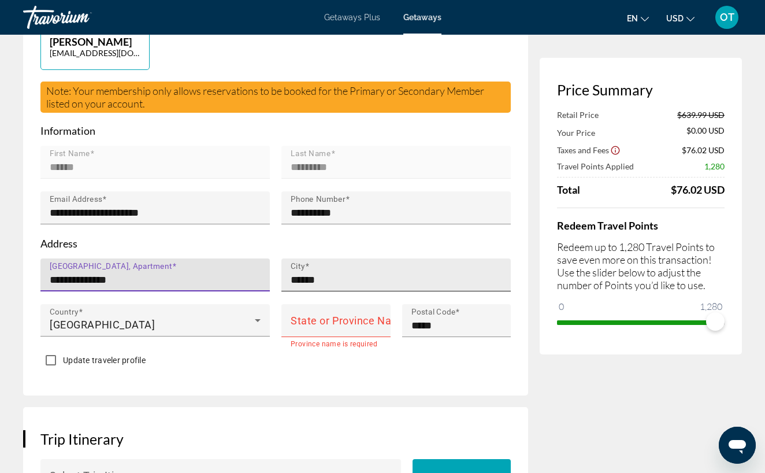
type input "**********"
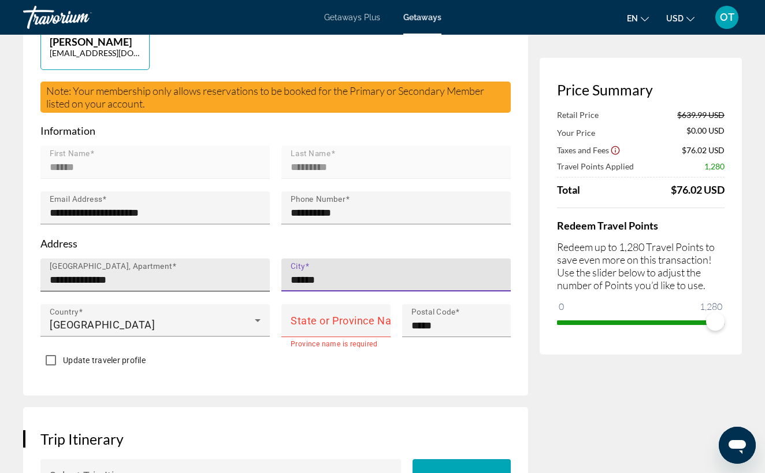
drag, startPoint x: 332, startPoint y: 272, endPoint x: 233, endPoint y: 272, distance: 98.8
click at [233, 272] on div "**********" at bounding box center [276, 303] width 482 height 91
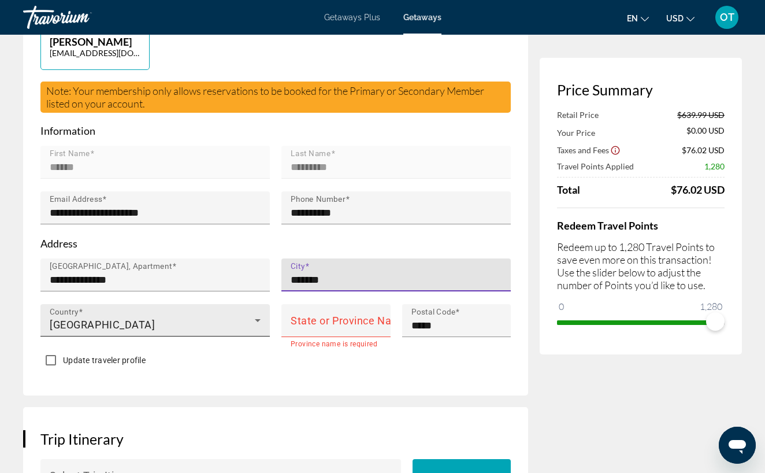
type input "*******"
click at [124, 318] on div "[GEOGRAPHIC_DATA]" at bounding box center [152, 325] width 205 height 14
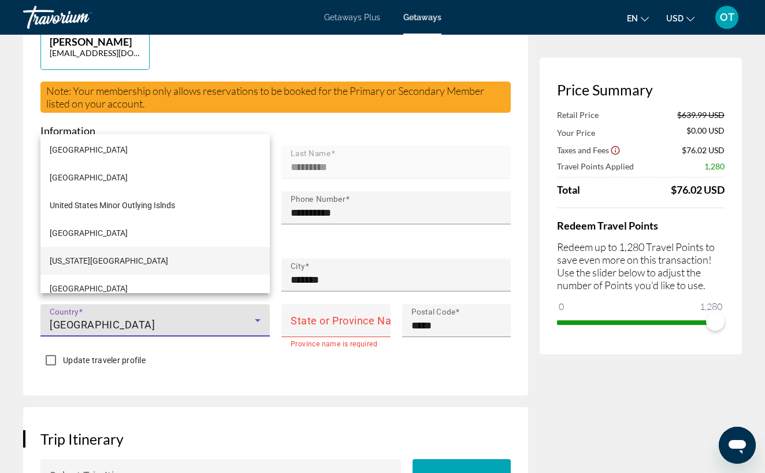
scroll to position [6688, 0]
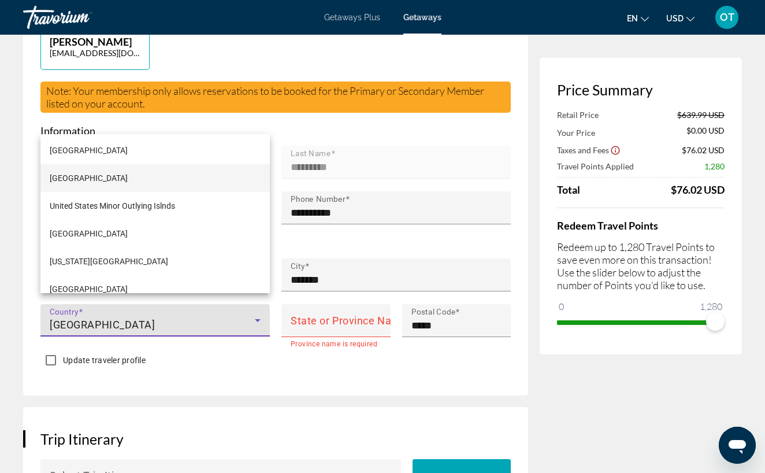
click at [160, 183] on mat-option "[GEOGRAPHIC_DATA]" at bounding box center [154, 178] width 229 height 28
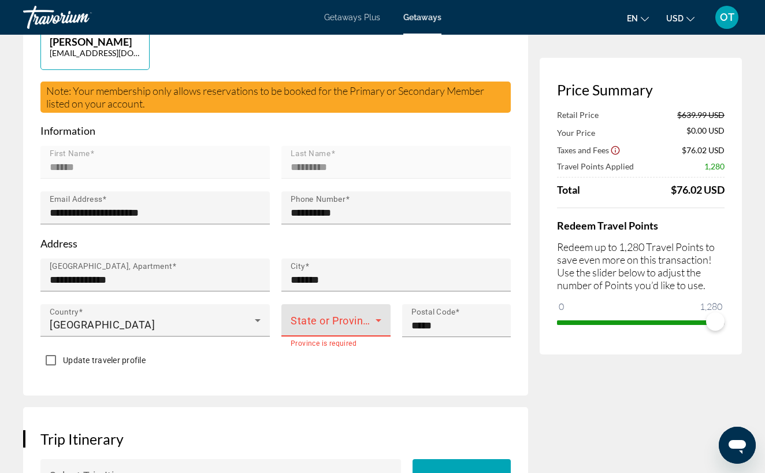
click at [347, 318] on span "Main content" at bounding box center [333, 325] width 85 height 14
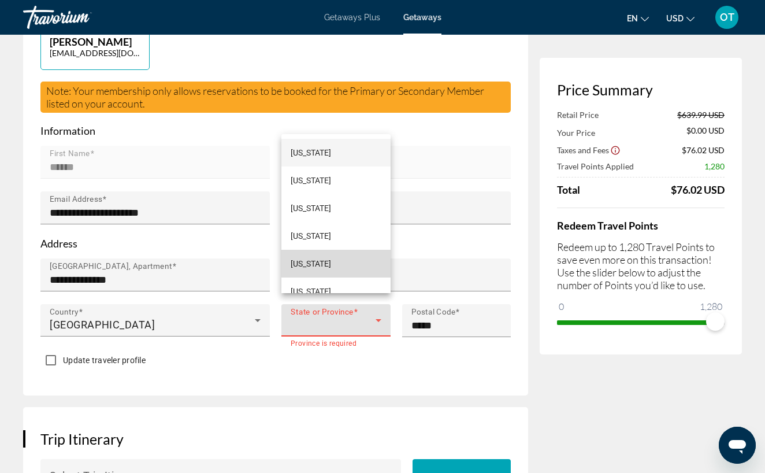
click at [347, 262] on mat-option "[US_STATE]" at bounding box center [335, 264] width 109 height 28
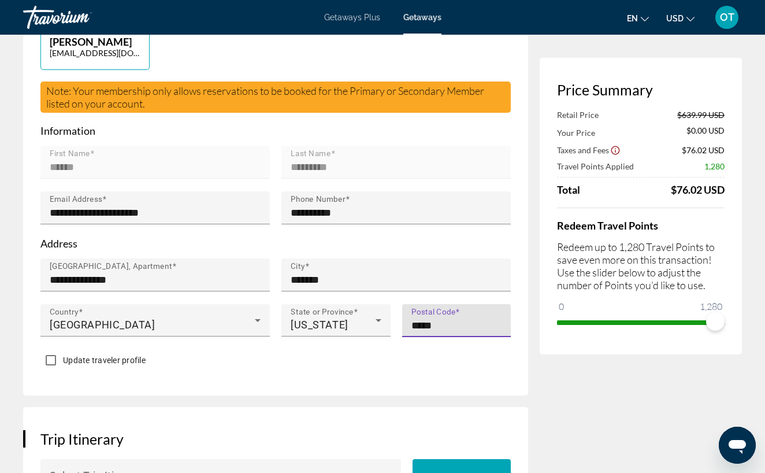
drag, startPoint x: 446, startPoint y: 318, endPoint x: 395, endPoint y: 318, distance: 51.4
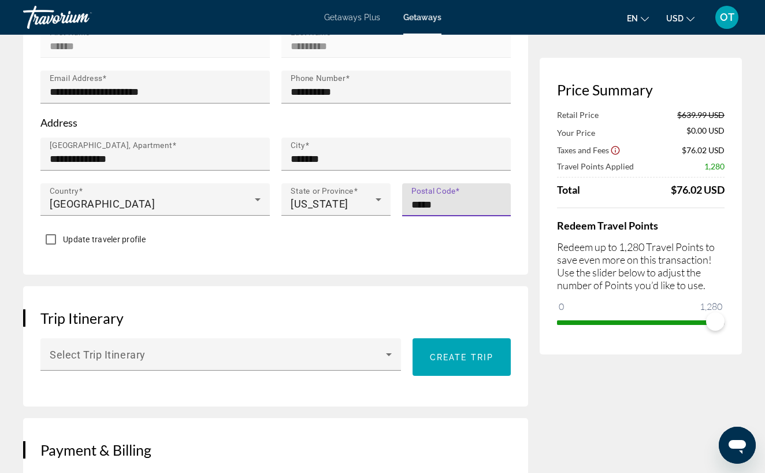
scroll to position [461, 0]
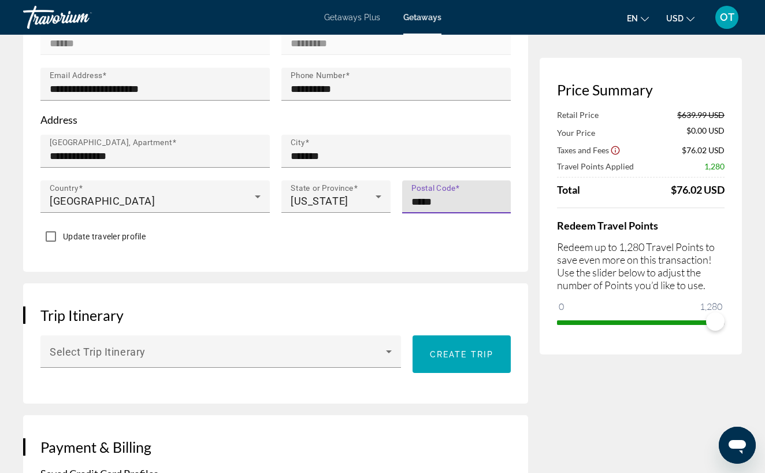
type input "*****"
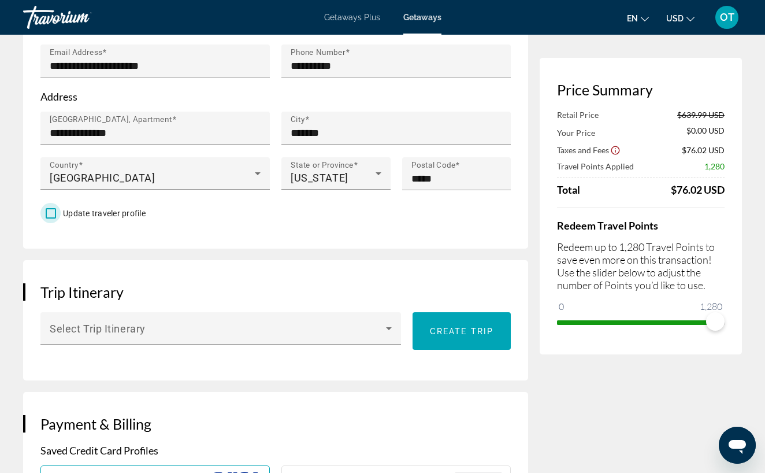
scroll to position [483, 0]
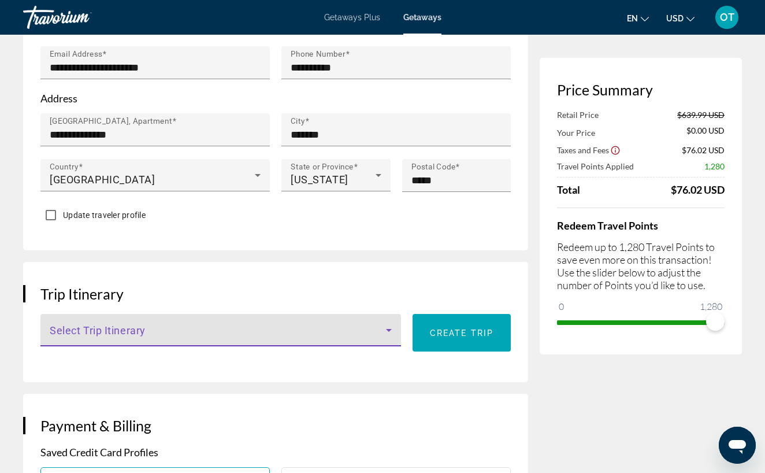
click at [384, 323] on icon "Main content" at bounding box center [389, 330] width 14 height 14
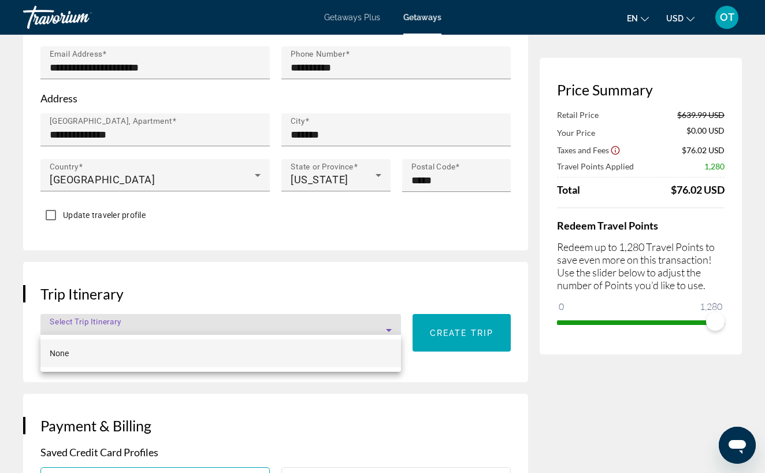
click at [367, 269] on div at bounding box center [382, 236] width 765 height 473
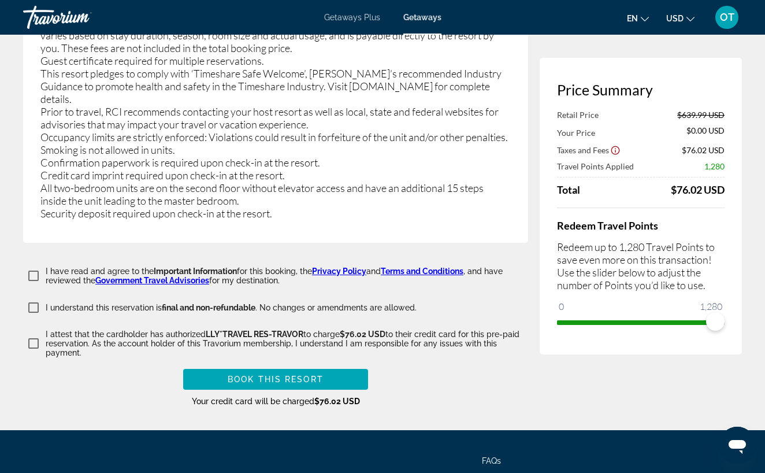
scroll to position [2342, 0]
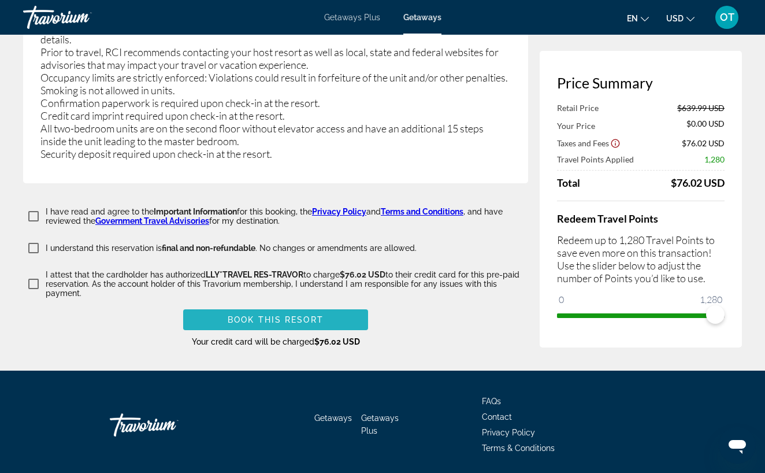
click at [276, 315] on span "Book this Resort" at bounding box center [276, 319] width 96 height 9
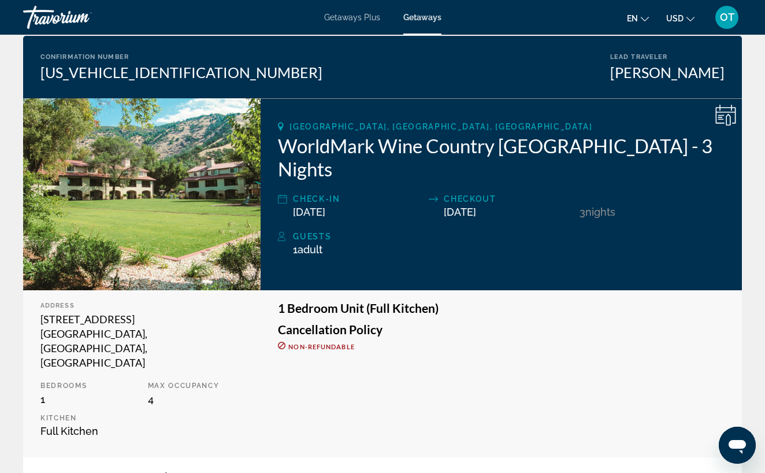
scroll to position [21, 0]
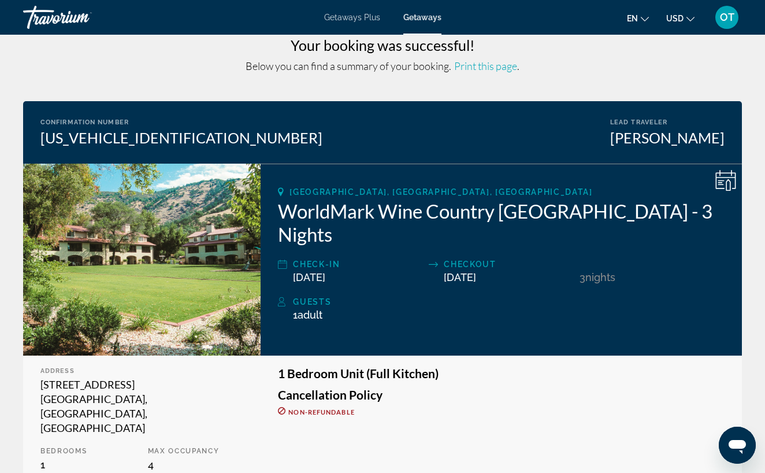
click at [489, 66] on span "Print this page" at bounding box center [485, 66] width 63 height 13
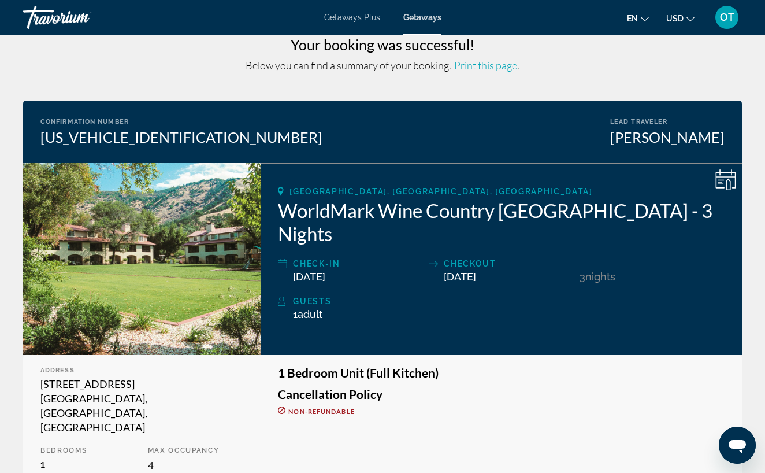
scroll to position [0, 0]
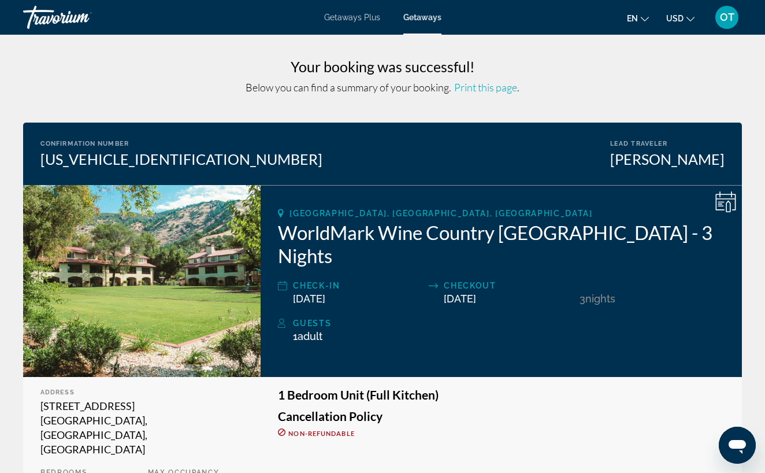
click at [301, 330] on span "Adult" at bounding box center [310, 336] width 25 height 12
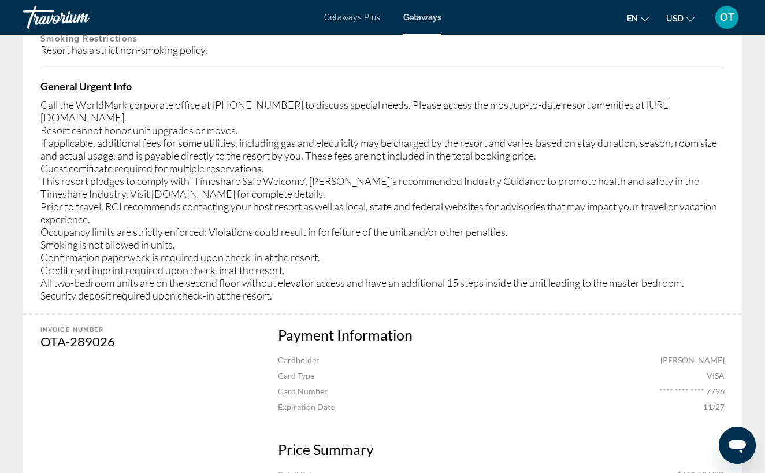
scroll to position [1045, 0]
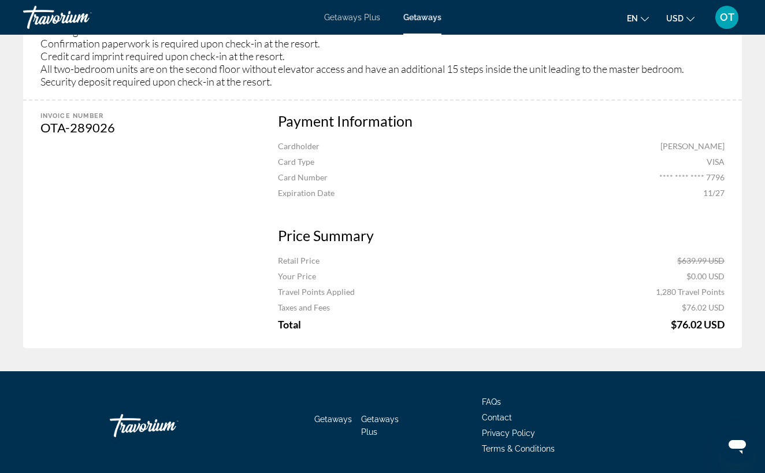
click at [735, 444] on icon "Открыть окно обмена сообщениями" at bounding box center [737, 447] width 17 height 14
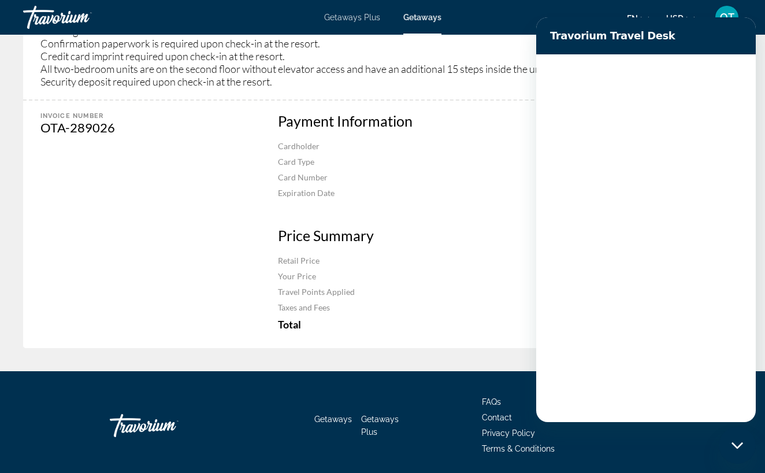
scroll to position [0, 0]
type textarea "*"
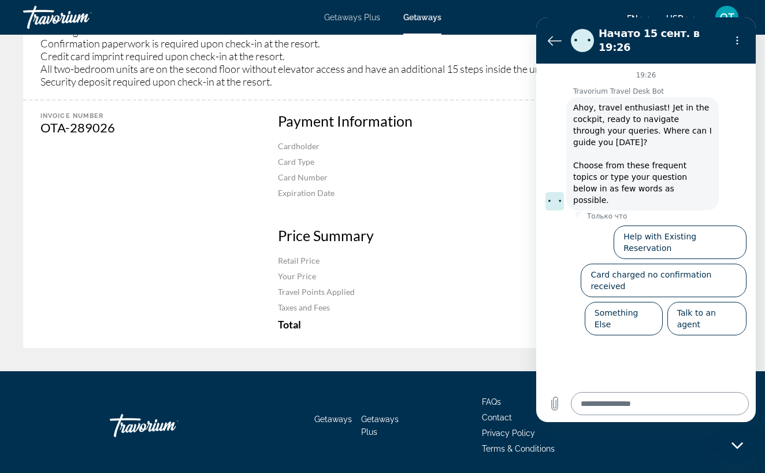
click at [605, 401] on textarea at bounding box center [660, 403] width 178 height 23
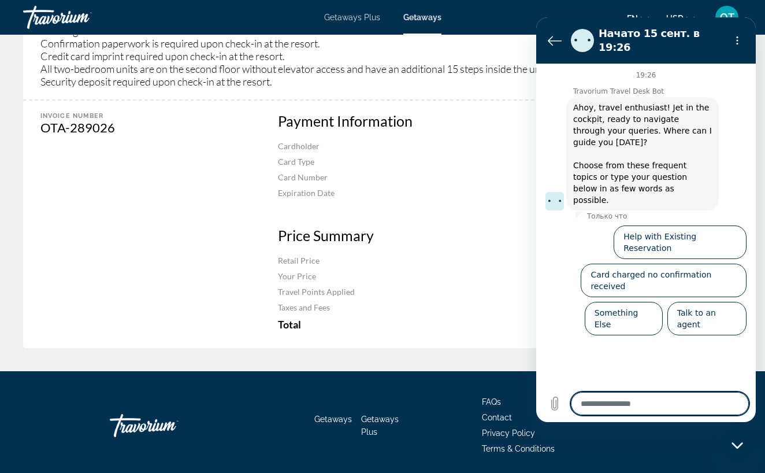
type textarea "*"
type textarea "**"
type textarea "*"
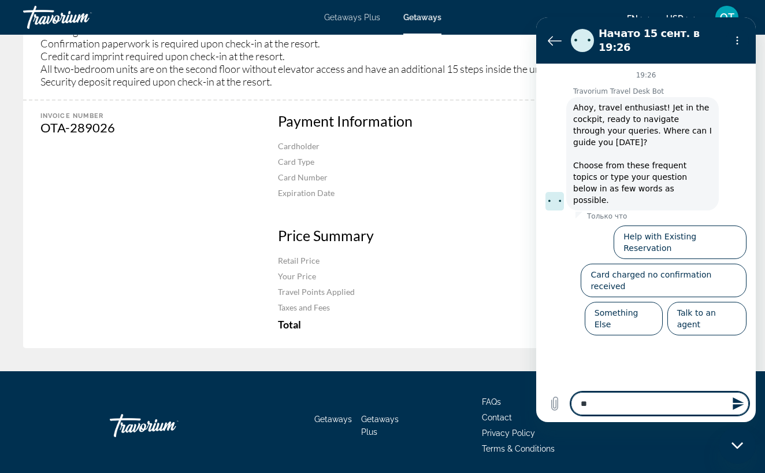
type textarea "*"
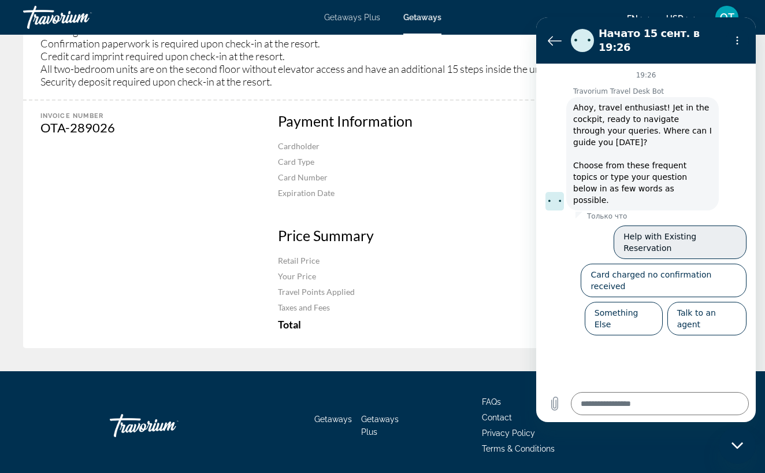
click at [691, 225] on button "Help with Existing Reservation" at bounding box center [680, 242] width 133 height 34
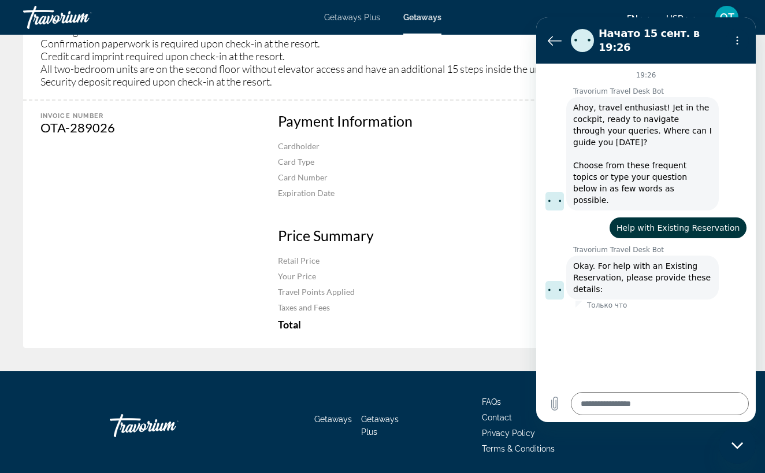
type textarea "*"
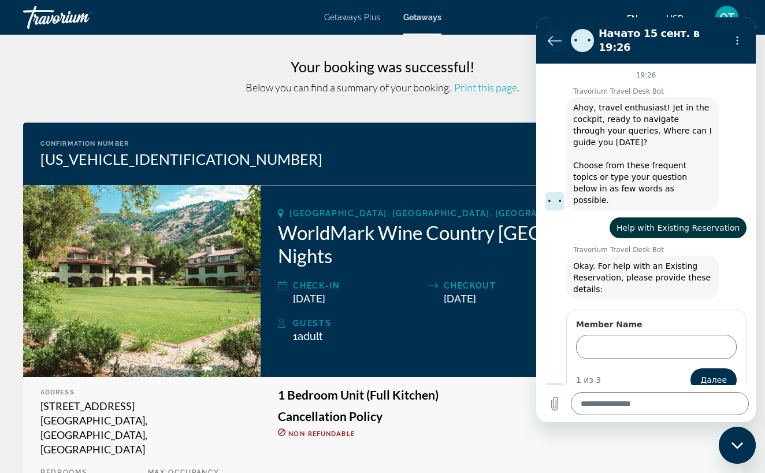
click at [554, 44] on button "Вернуться к списку разговоров" at bounding box center [554, 40] width 23 height 23
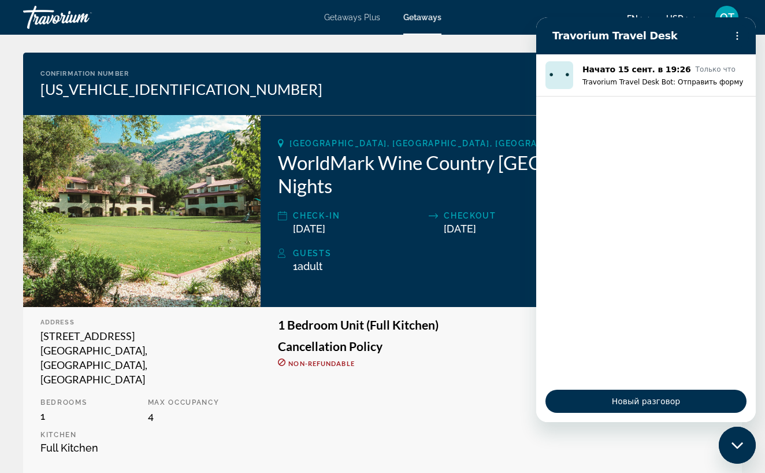
scroll to position [168, 0]
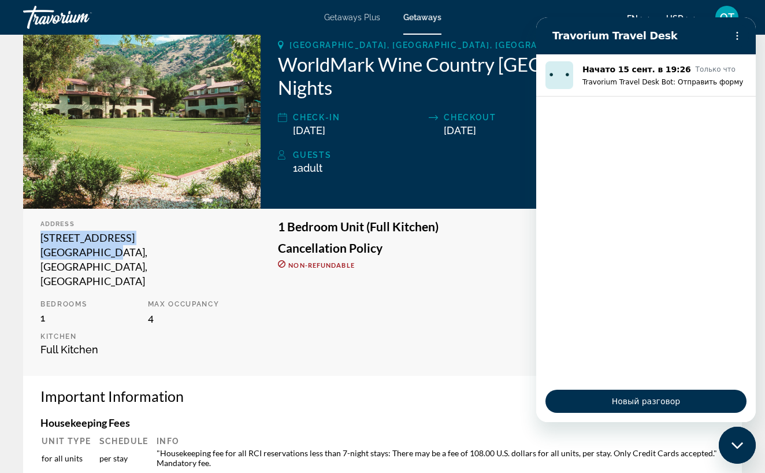
drag, startPoint x: 42, startPoint y: 229, endPoint x: 109, endPoint y: 239, distance: 67.7
click at [109, 239] on div "[STREET_ADDRESS]" at bounding box center [141, 260] width 203 height 58
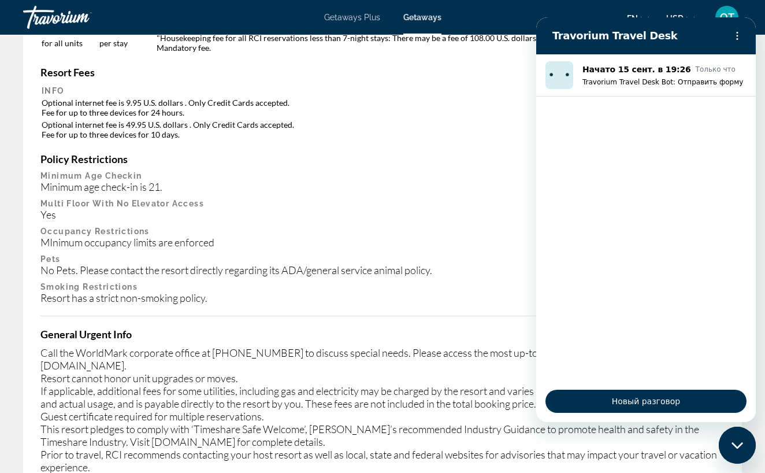
scroll to position [0, 0]
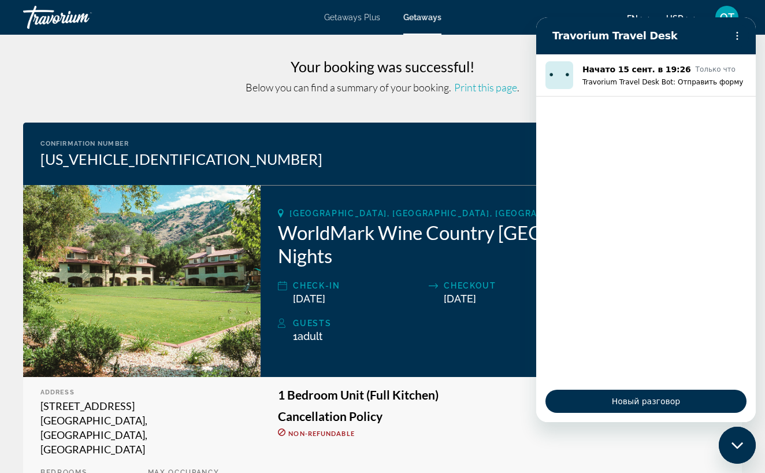
click at [50, 399] on div "[STREET_ADDRESS]" at bounding box center [141, 428] width 203 height 58
drag, startPoint x: 42, startPoint y: 394, endPoint x: 102, endPoint y: 410, distance: 62.4
click at [102, 410] on div "[STREET_ADDRESS]" at bounding box center [141, 428] width 203 height 58
copy div "[STREET_ADDRESS]"
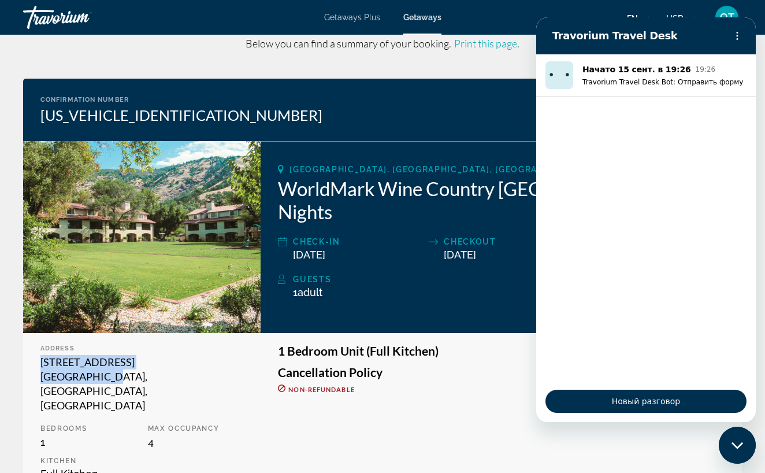
scroll to position [68, 0]
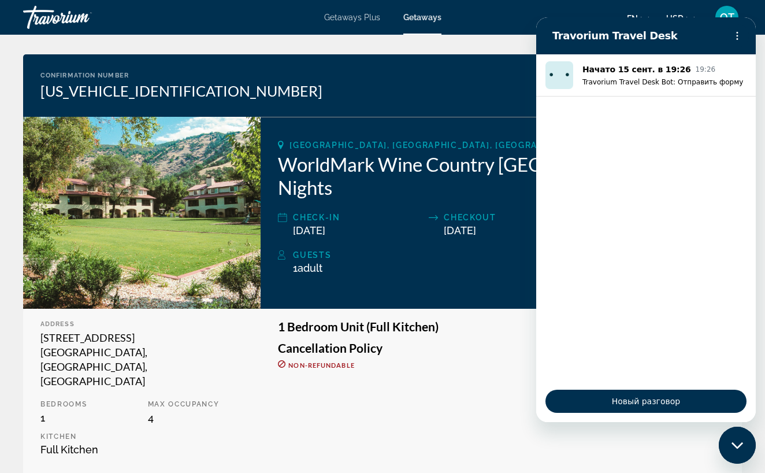
click at [273, 320] on div "1 Bedroom Unit (Full Kitchen) Cancellation Policy Non-refundable" at bounding box center [501, 392] width 481 height 167
click at [126, 92] on div "[US_VEHICLE_IDENTIFICATION_NUMBER]" at bounding box center [181, 90] width 282 height 17
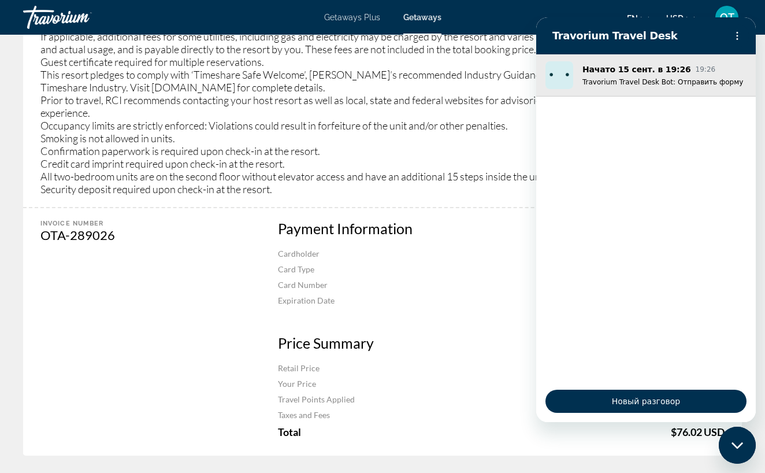
scroll to position [937, 0]
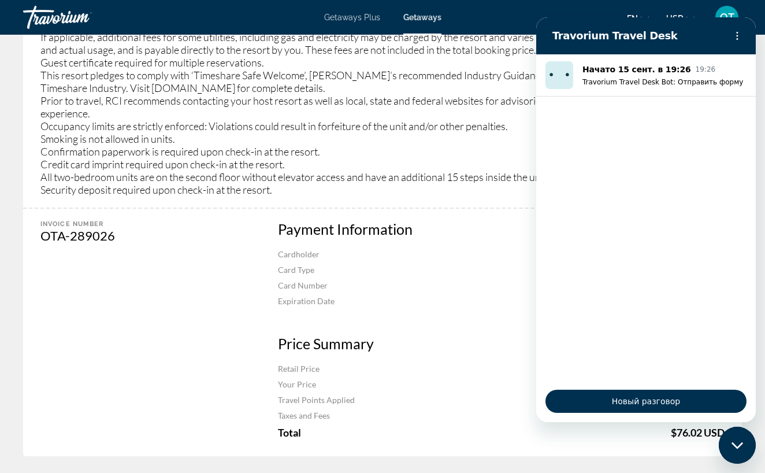
click at [492, 268] on div "Payment Information Cardholder [PERSON_NAME] Card Type VISA Card Number **** **…" at bounding box center [501, 332] width 481 height 247
click at [731, 448] on div "Закрыть окно обмена сообщениями" at bounding box center [737, 445] width 35 height 35
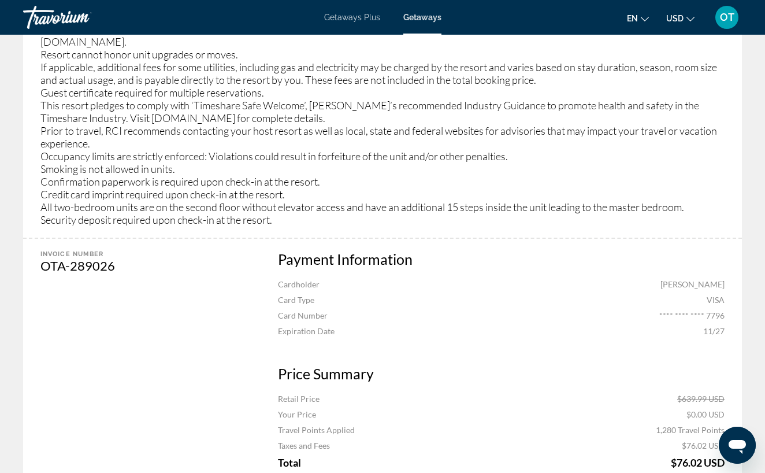
scroll to position [747, 0]
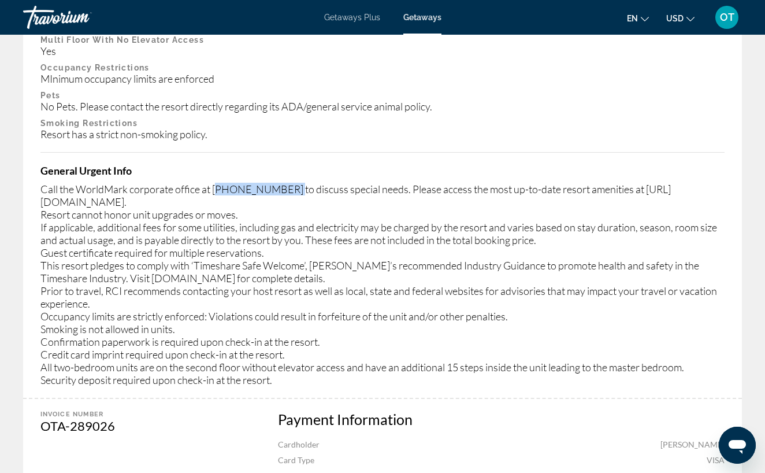
drag, startPoint x: 216, startPoint y: 151, endPoint x: 288, endPoint y: 149, distance: 71.7
click at [288, 183] on div "Call the WorldMark corporate office at [PHONE_NUMBER] to discuss special needs.…" at bounding box center [382, 284] width 684 height 203
drag, startPoint x: 42, startPoint y: 161, endPoint x: 401, endPoint y: 162, distance: 358.9
click at [401, 183] on div "Call the WorldMark corporate office at [PHONE_NUMBER] to discuss special needs.…" at bounding box center [382, 284] width 684 height 203
copy div "[URL][DOMAIN_NAME]"
